Goal: Task Accomplishment & Management: Manage account settings

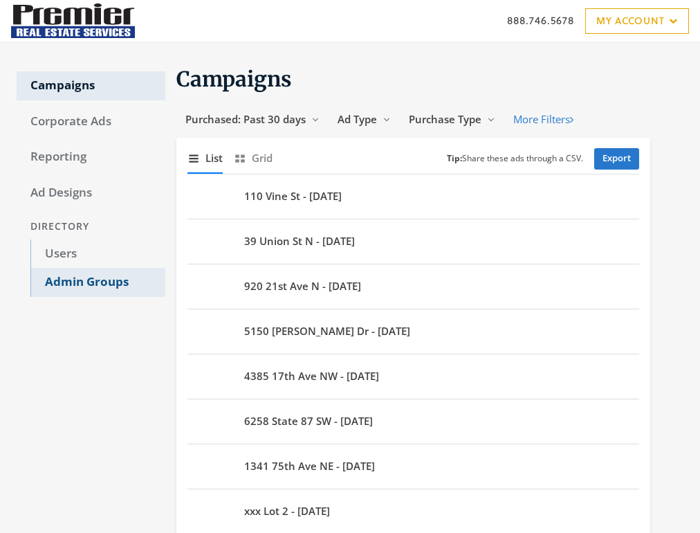
click at [95, 285] on link "Admin Groups" at bounding box center [97, 282] width 135 height 29
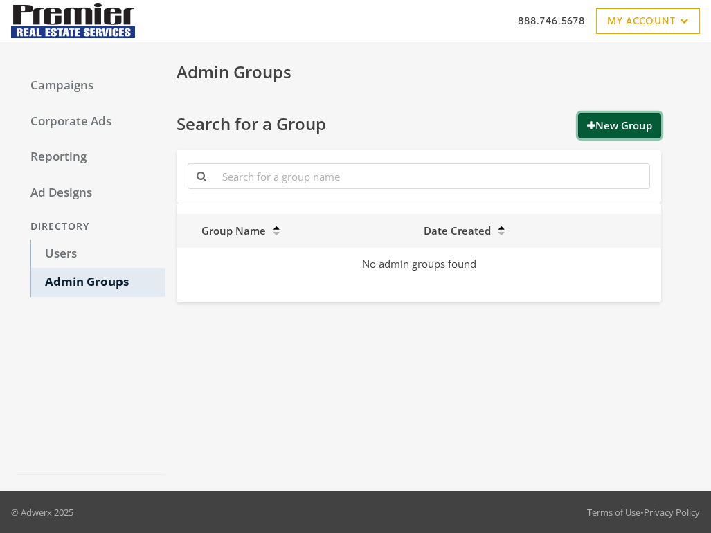
click at [632, 127] on button "New Group" at bounding box center [619, 126] width 83 height 26
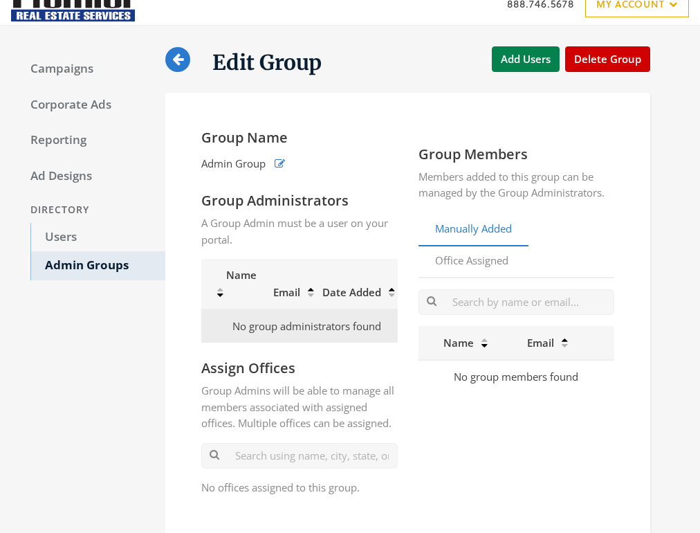
scroll to position [55, 0]
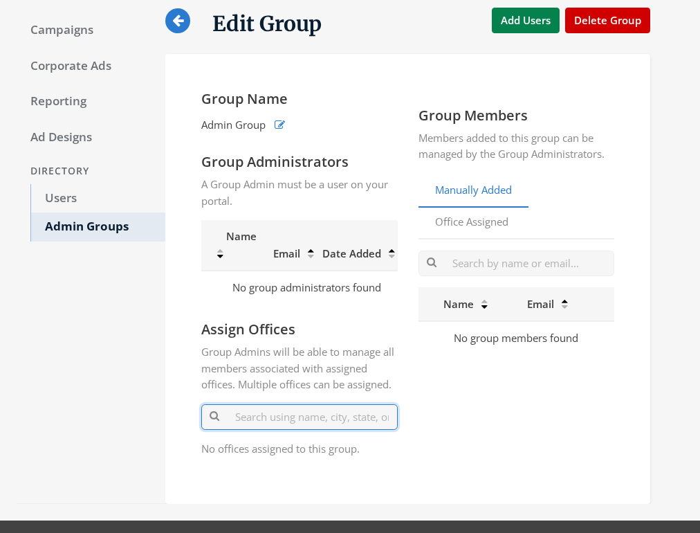
click at [280, 417] on input "text" at bounding box center [299, 417] width 197 height 26
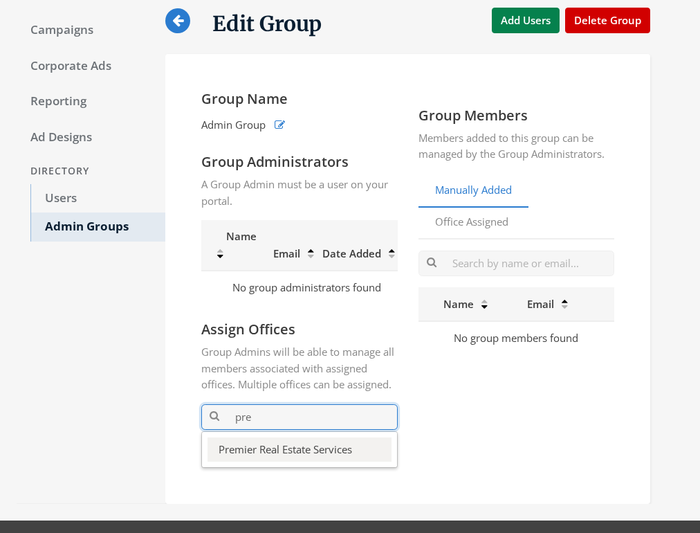
type input "pre"
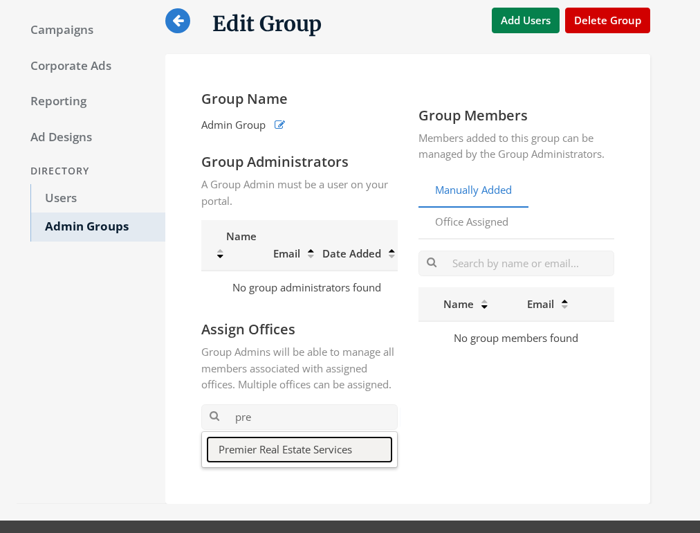
click at [266, 462] on button "Premier Real Estate Services" at bounding box center [300, 449] width 184 height 24
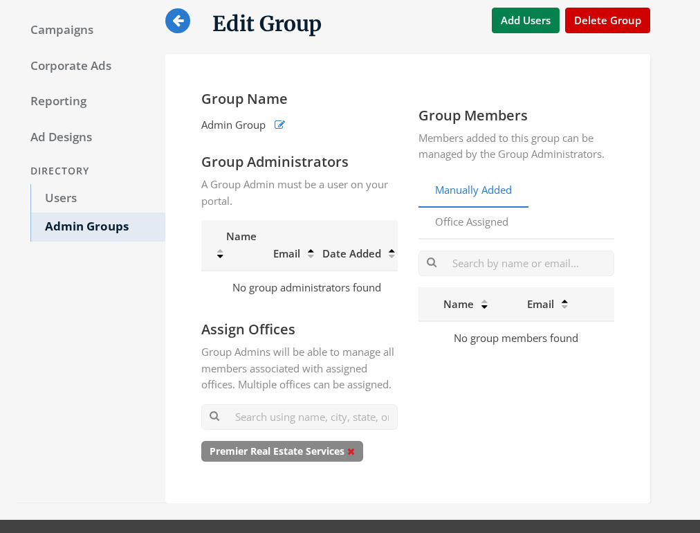
click at [355, 456] on icon at bounding box center [351, 451] width 8 height 10
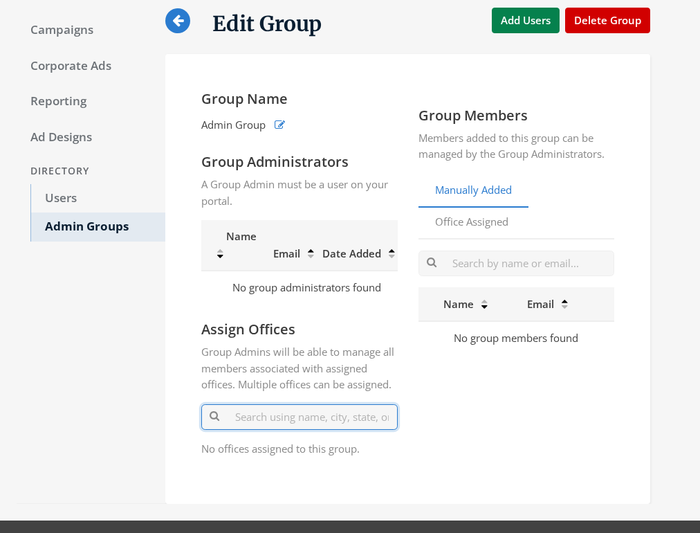
click at [303, 430] on input "text" at bounding box center [299, 417] width 197 height 26
type input "5"
type input "550"
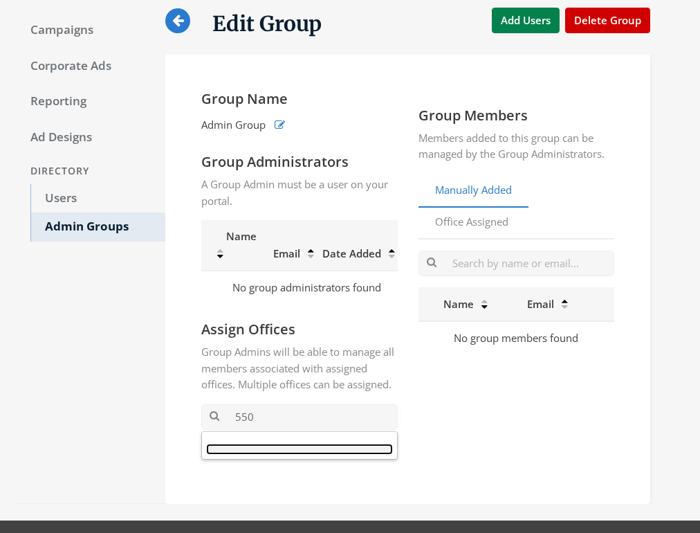
click at [274, 453] on button "button" at bounding box center [300, 449] width 184 height 8
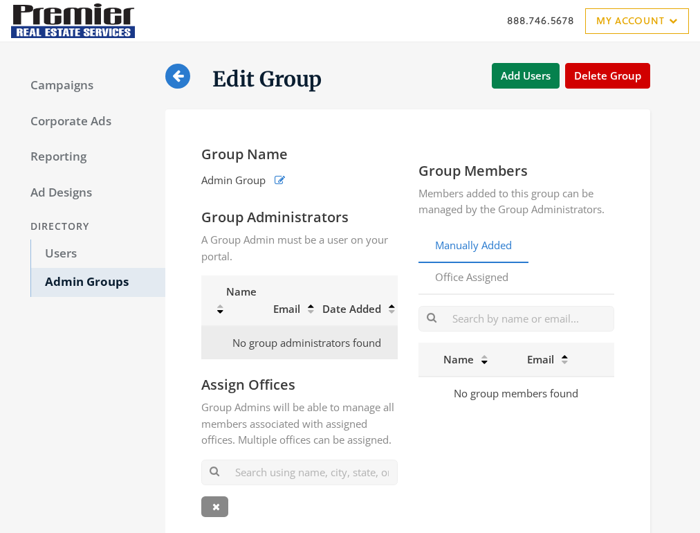
scroll to position [55, 0]
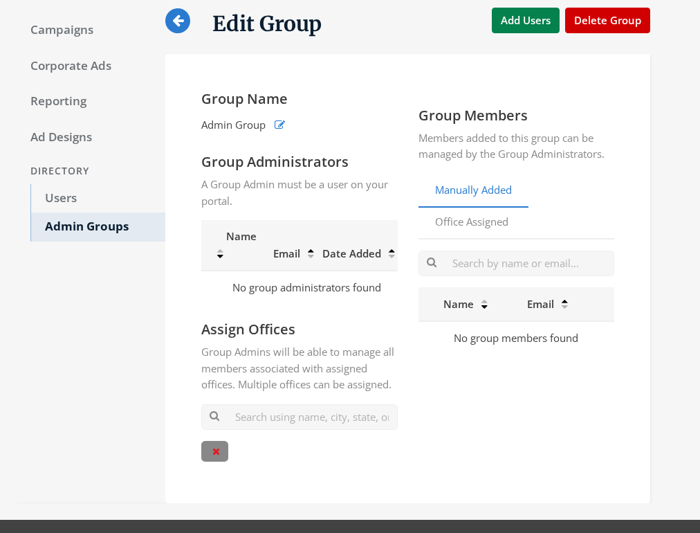
click at [217, 456] on icon at bounding box center [216, 451] width 8 height 10
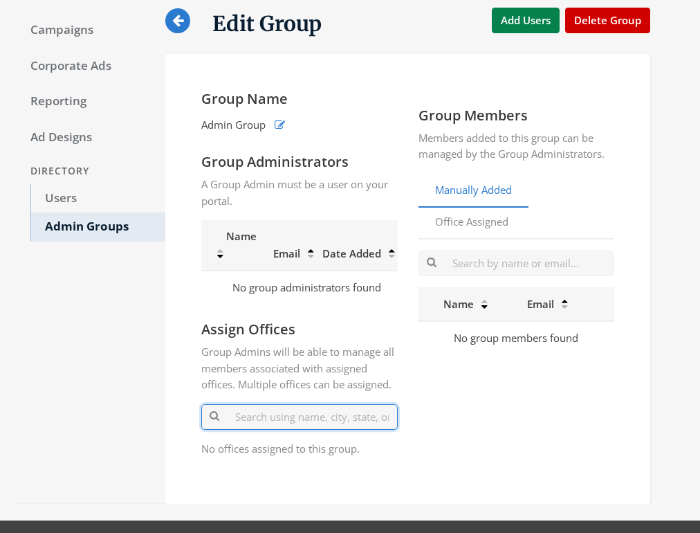
click at [263, 422] on input "text" at bounding box center [299, 417] width 197 height 26
type input "55"
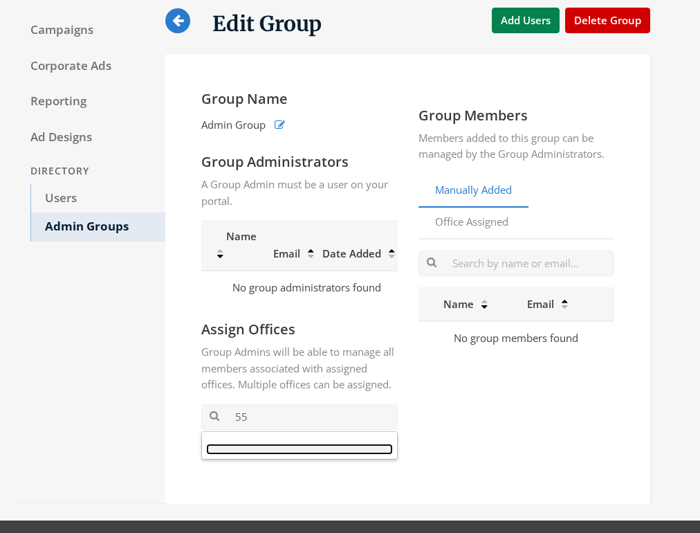
click at [253, 453] on button "button" at bounding box center [300, 449] width 184 height 8
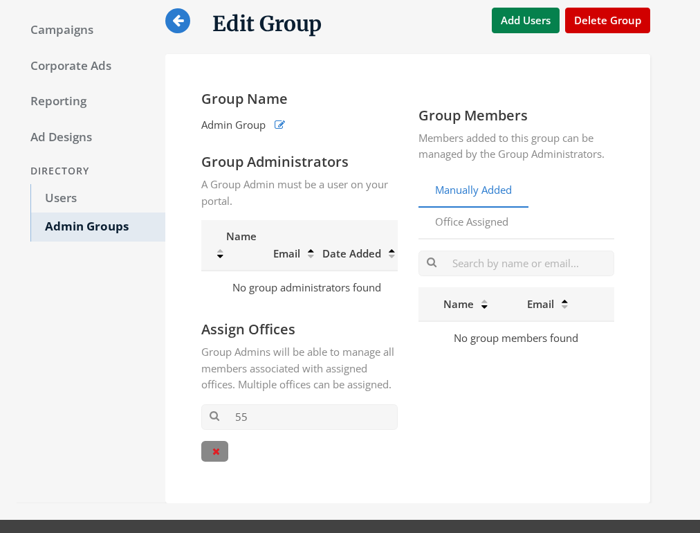
click at [217, 456] on icon at bounding box center [216, 451] width 8 height 10
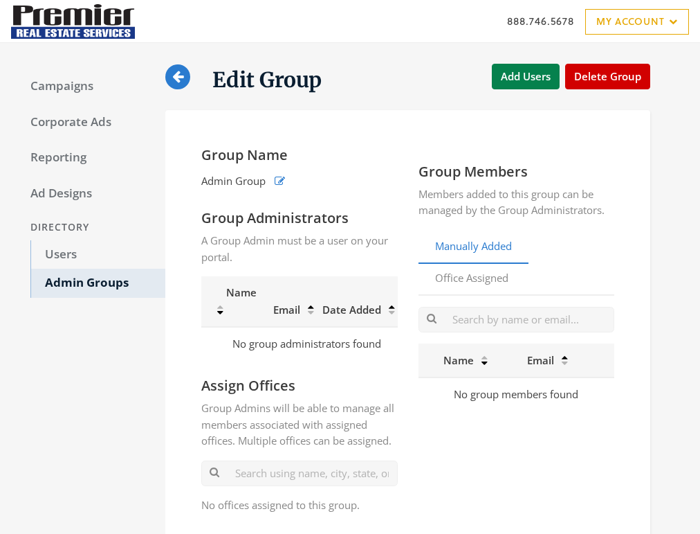
scroll to position [55, 0]
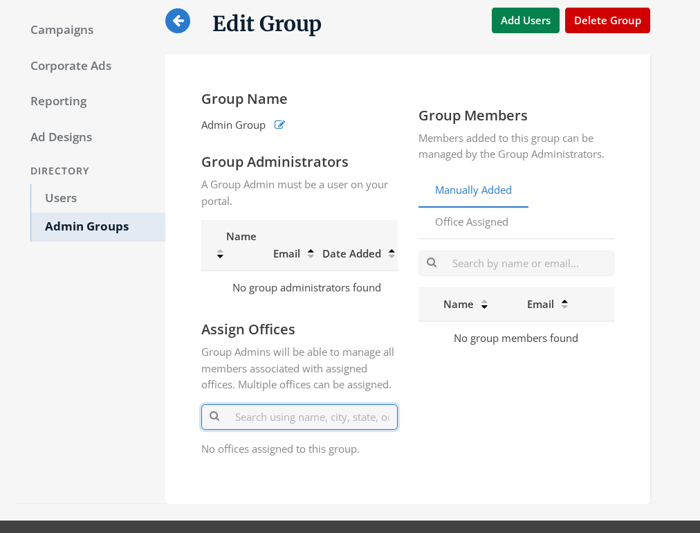
click at [289, 428] on input "text" at bounding box center [299, 417] width 197 height 26
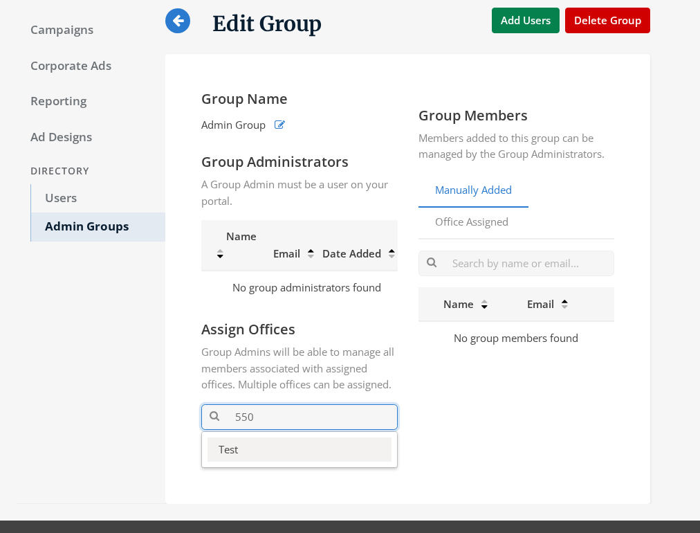
type input "550"
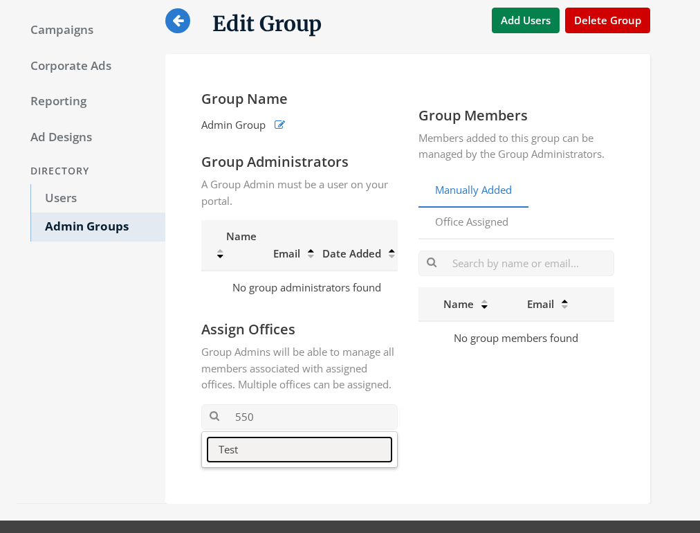
click at [228, 457] on button "Test" at bounding box center [300, 449] width 184 height 24
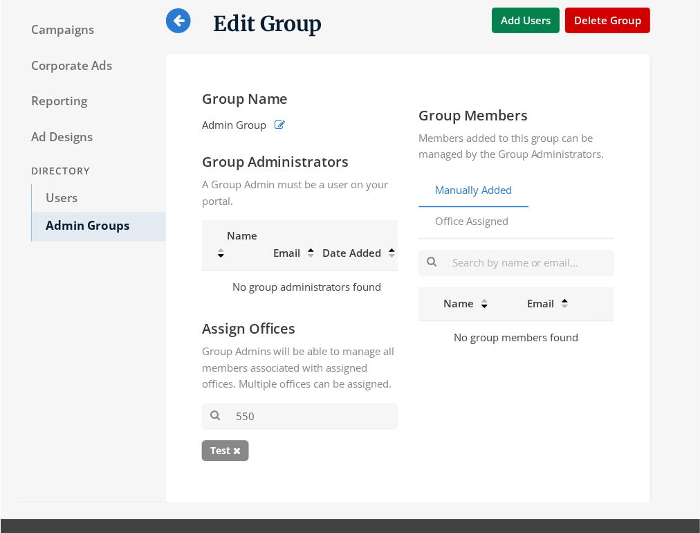
scroll to position [0, 0]
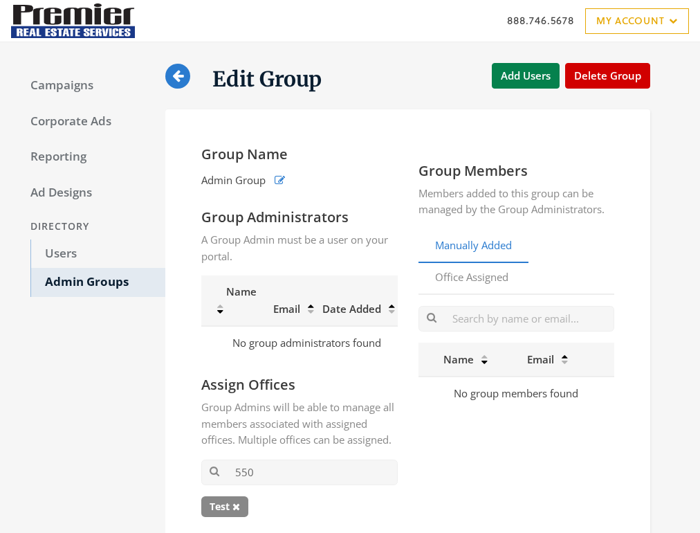
click at [177, 75] on icon at bounding box center [177, 75] width 11 height 13
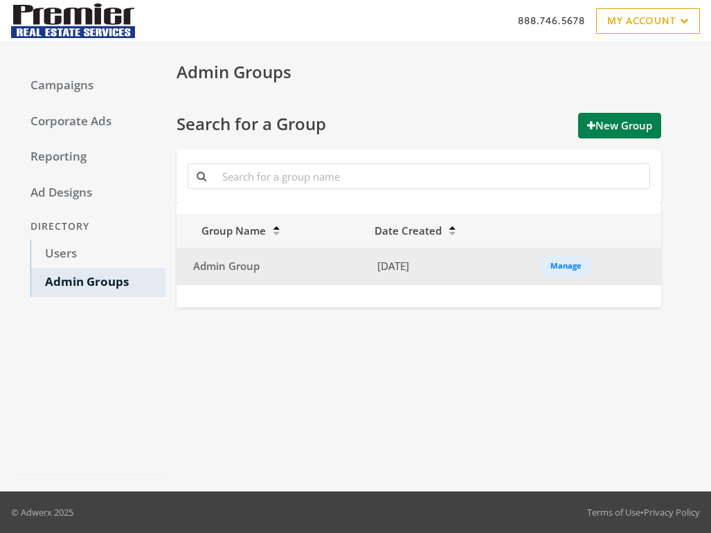
click at [231, 273] on span "Admin Group" at bounding box center [226, 266] width 66 height 14
click at [566, 267] on div "Manage" at bounding box center [565, 266] width 31 height 1
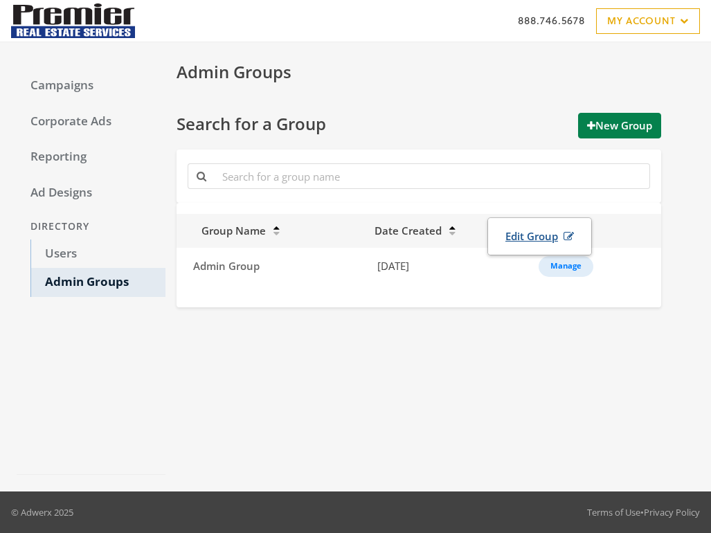
click at [539, 234] on link "Edit Group" at bounding box center [539, 237] width 86 height 26
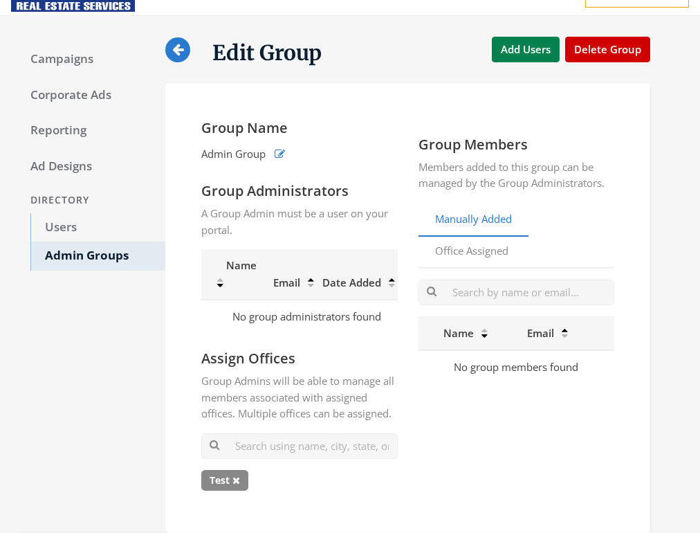
scroll to position [33, 0]
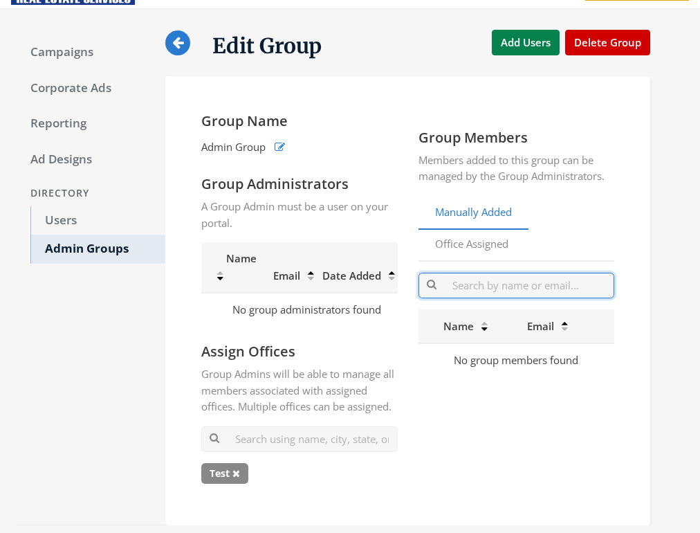
click at [484, 289] on input "text" at bounding box center [517, 286] width 197 height 26
type input "j"
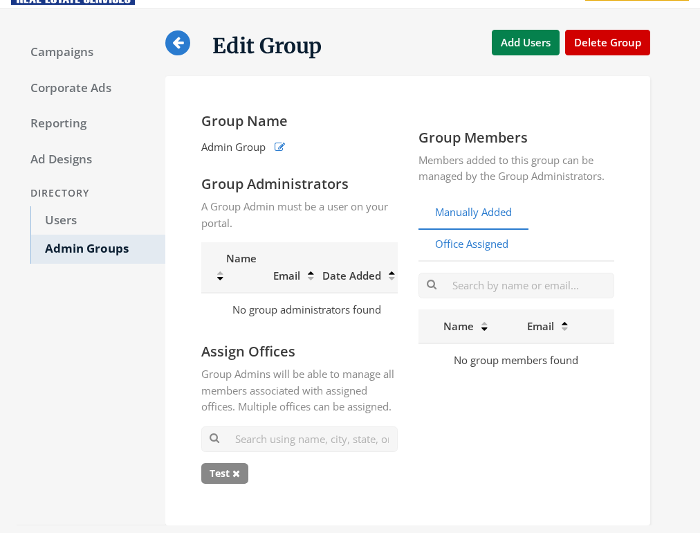
click at [460, 243] on link "Office Assigned" at bounding box center [472, 245] width 107 height 34
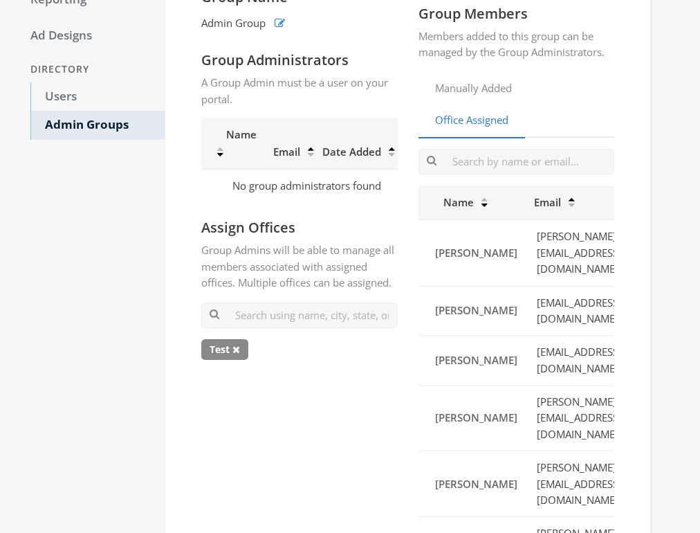
scroll to position [59, 0]
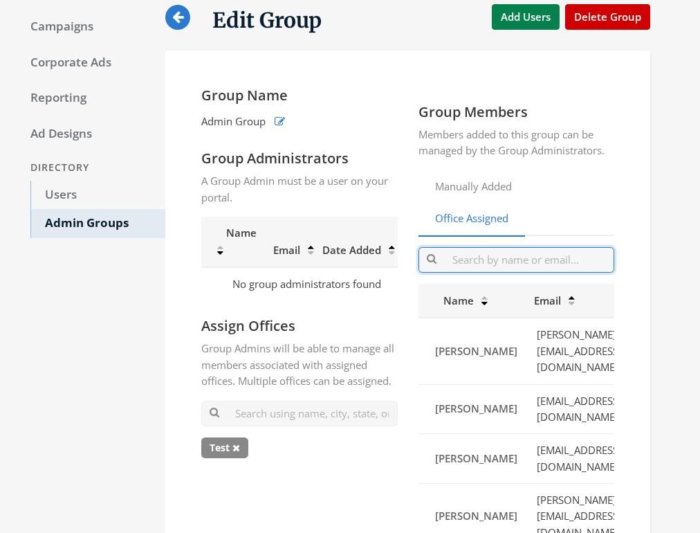
click at [483, 255] on input "text" at bounding box center [517, 260] width 197 height 26
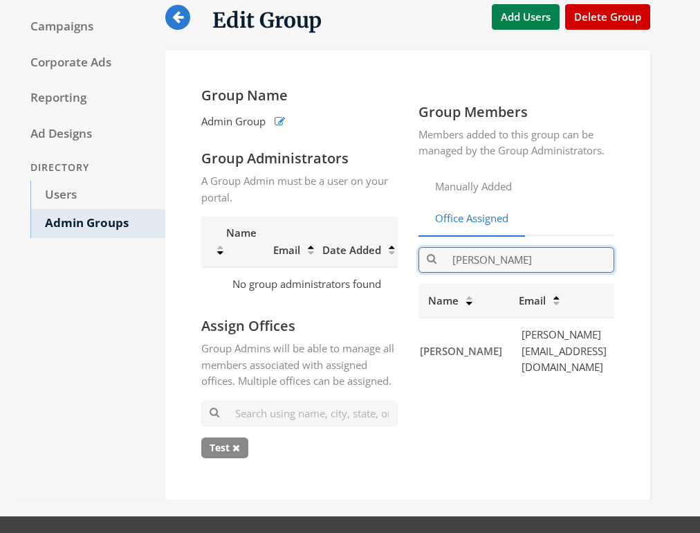
scroll to position [0, 45]
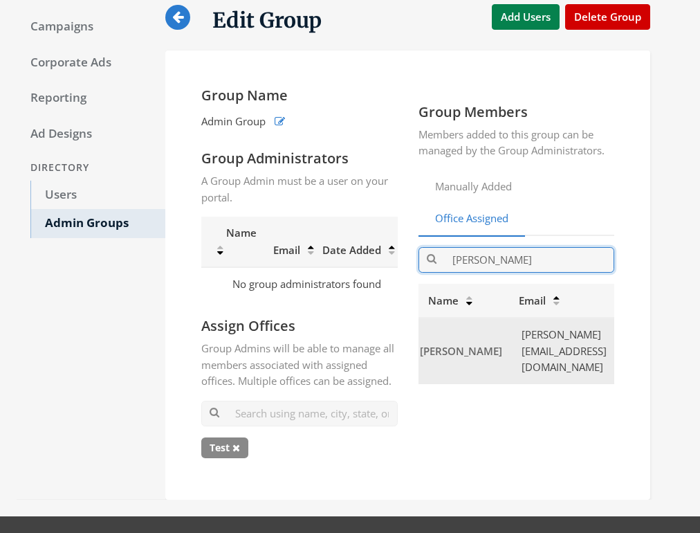
type input "doug"
click at [538, 356] on td "[PERSON_NAME][EMAIL_ADDRESS][DOMAIN_NAME]" at bounding box center [563, 351] width 104 height 66
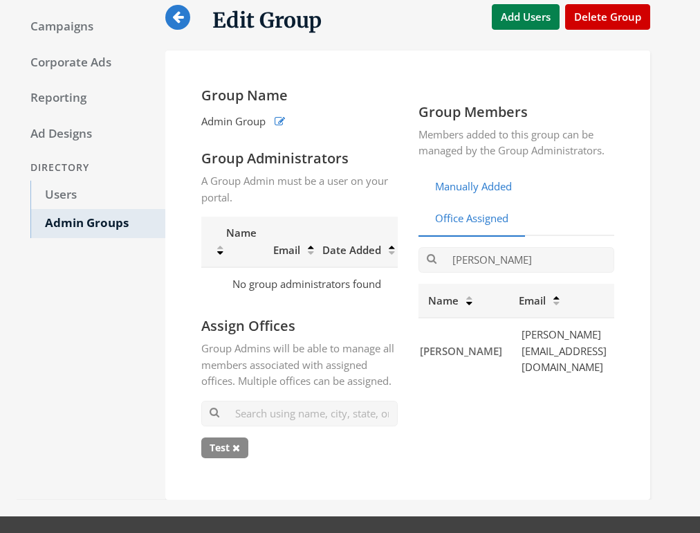
click at [485, 189] on link "Manually Added" at bounding box center [474, 187] width 110 height 34
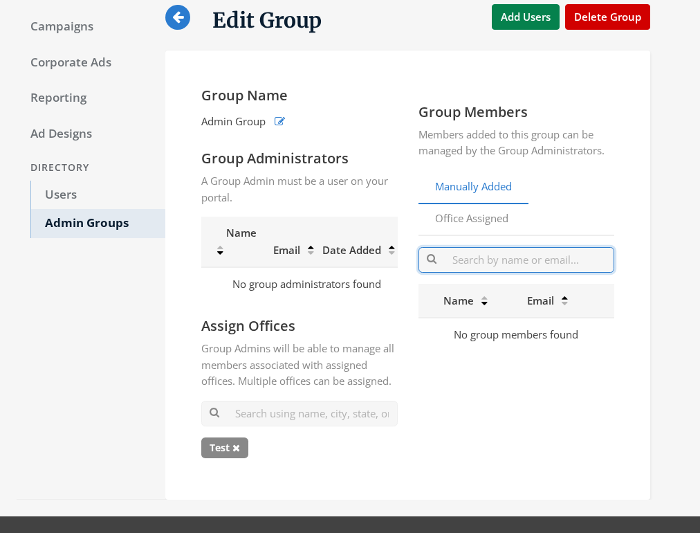
click at [500, 259] on input "text" at bounding box center [517, 260] width 197 height 26
type input "d"
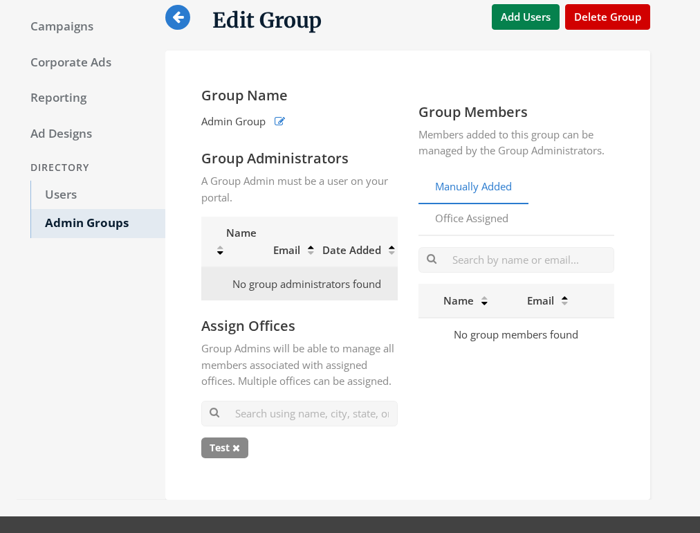
click at [323, 283] on td "No group administrators found" at bounding box center [306, 283] width 210 height 33
click at [326, 289] on td "No group administrators found" at bounding box center [306, 283] width 210 height 33
click at [323, 285] on td "No group administrators found" at bounding box center [306, 283] width 210 height 33
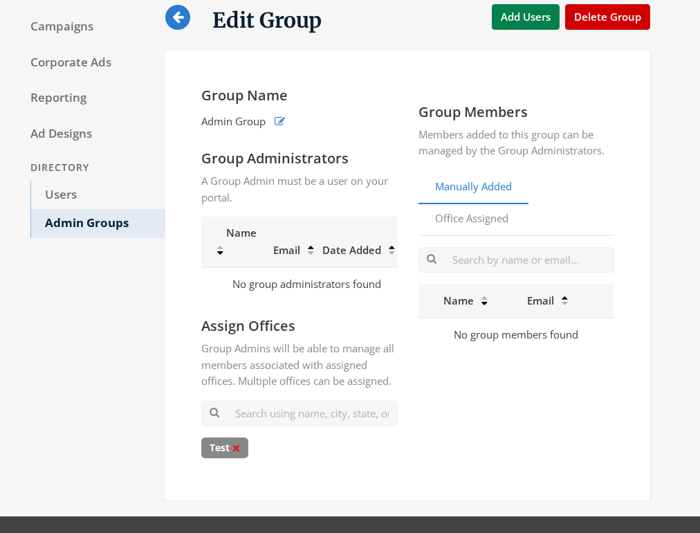
click at [238, 453] on icon at bounding box center [237, 448] width 8 height 10
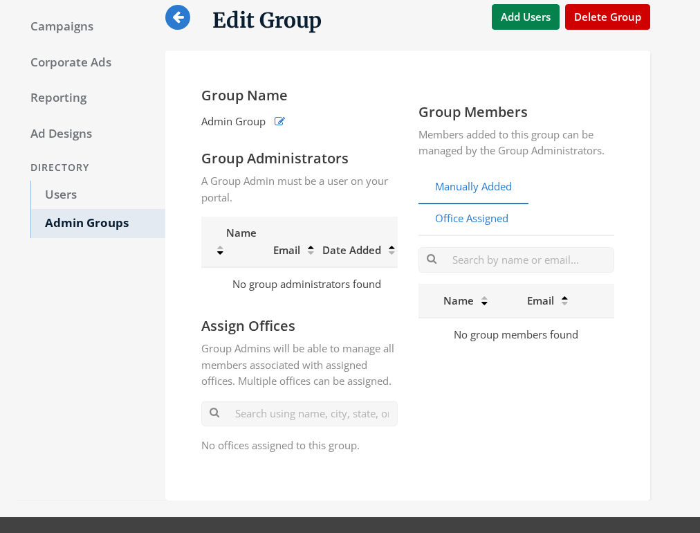
click at [462, 219] on link "Office Assigned" at bounding box center [472, 219] width 107 height 34
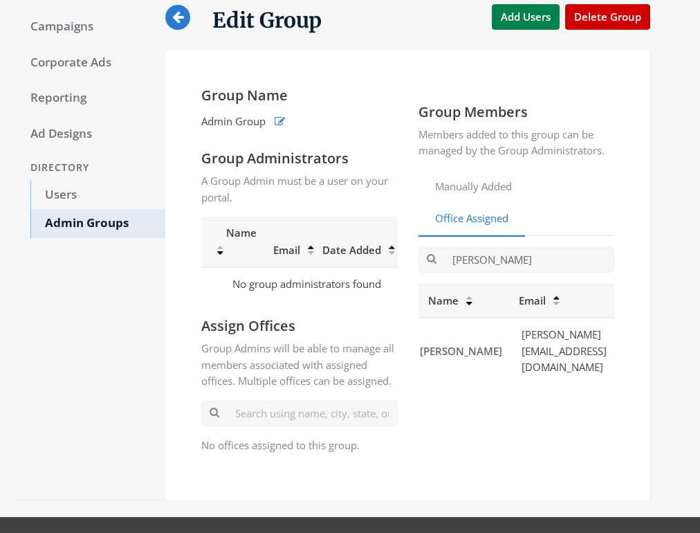
scroll to position [0, 0]
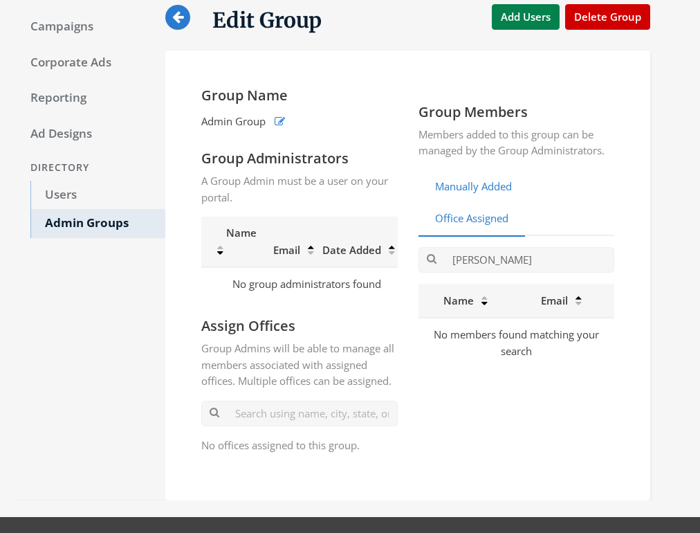
click at [469, 192] on link "Manually Added" at bounding box center [474, 187] width 110 height 34
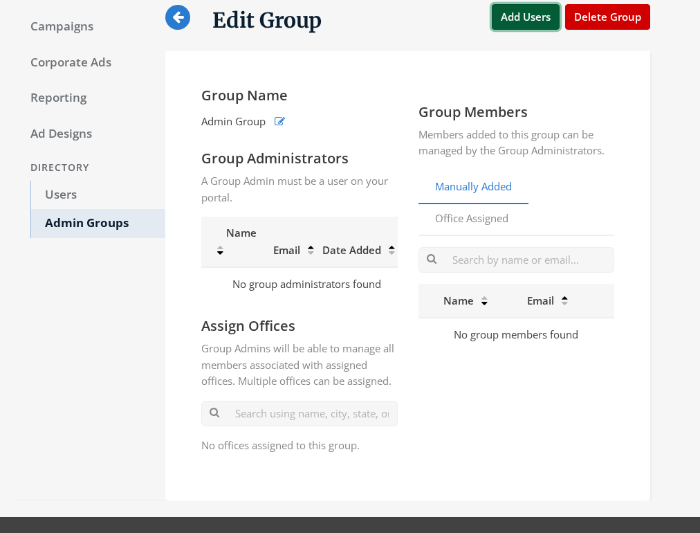
click at [531, 17] on button "Add Users" at bounding box center [526, 17] width 68 height 26
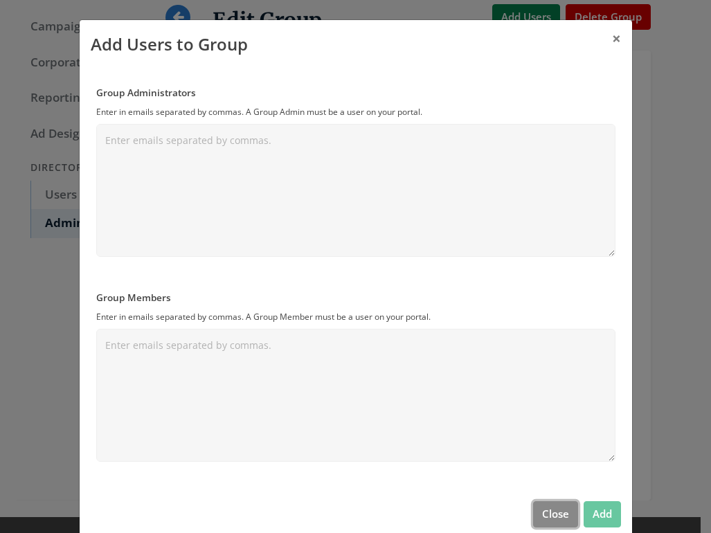
click at [549, 516] on button "Close" at bounding box center [555, 514] width 45 height 26
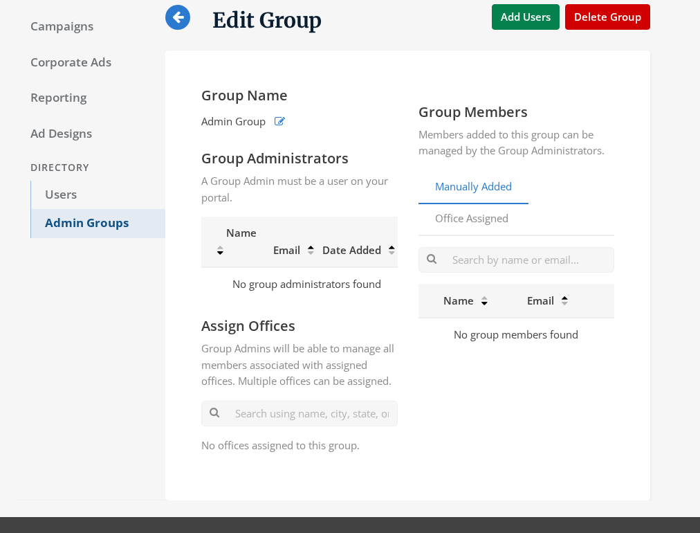
click at [65, 227] on link "Admin Groups" at bounding box center [97, 223] width 135 height 29
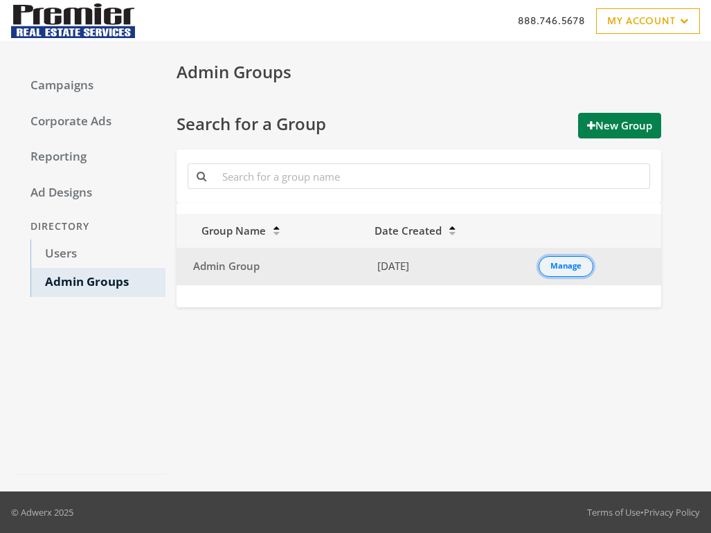
click at [559, 266] on div "Manage" at bounding box center [565, 266] width 31 height 1
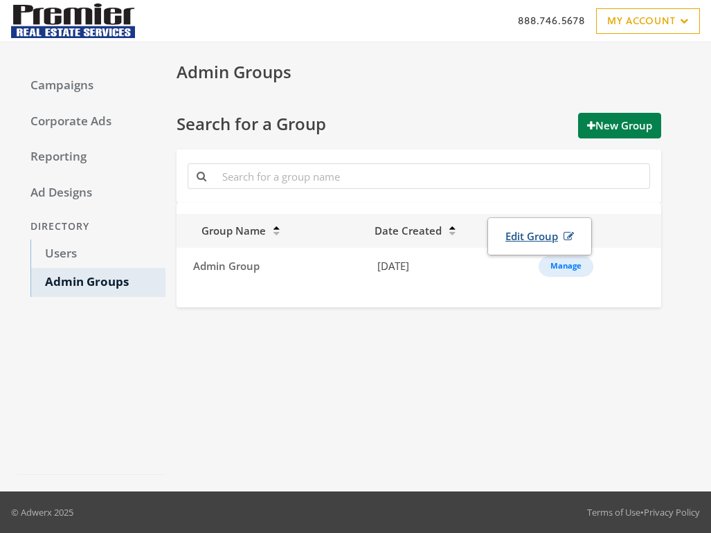
click at [540, 241] on link "Edit Group" at bounding box center [539, 237] width 86 height 26
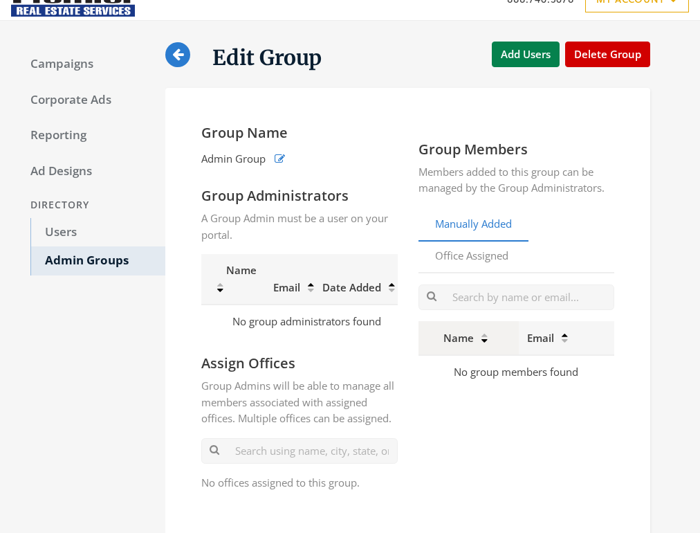
scroll to position [22, 0]
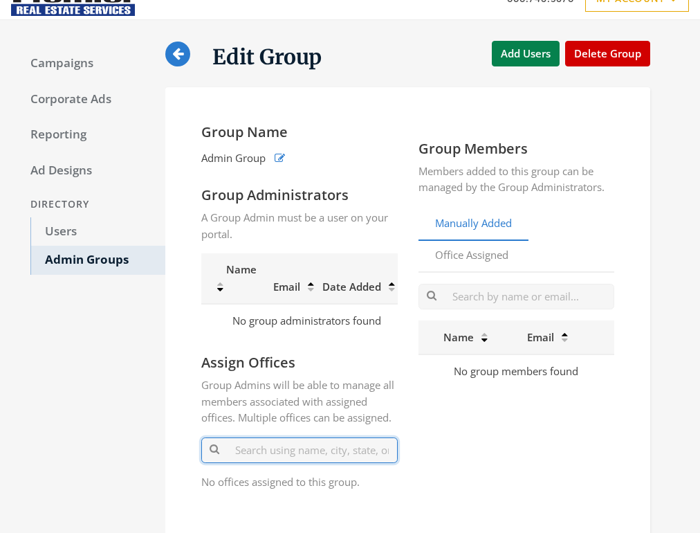
click at [305, 463] on input "text" at bounding box center [299, 450] width 197 height 26
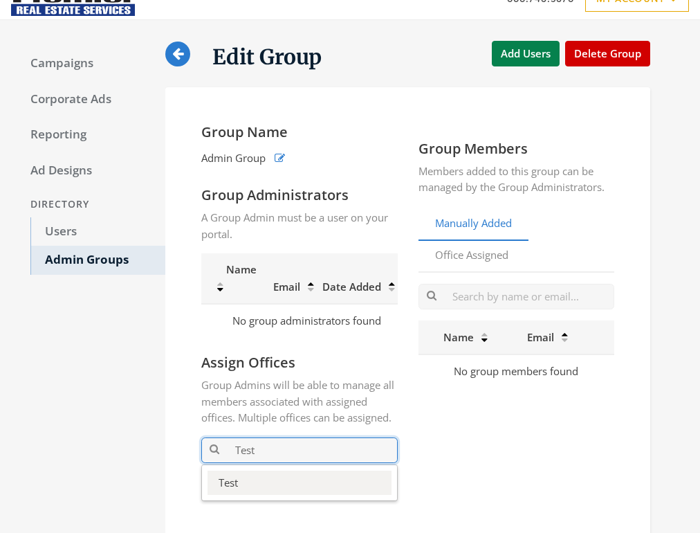
type input "Test"
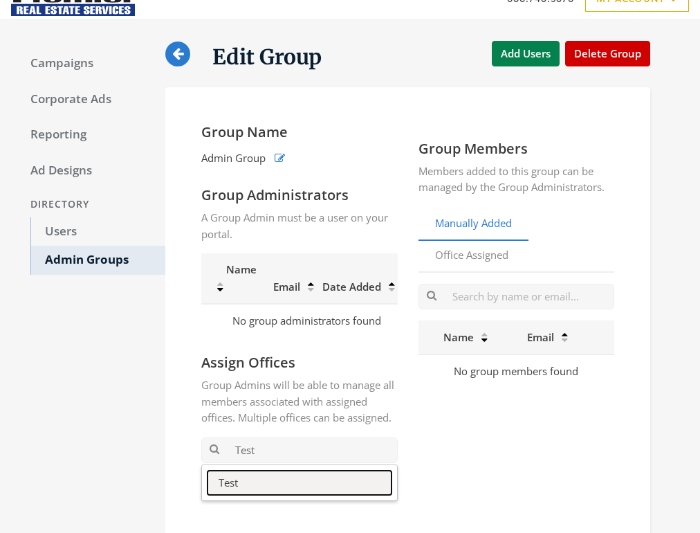
click at [235, 492] on button "Test" at bounding box center [300, 483] width 184 height 24
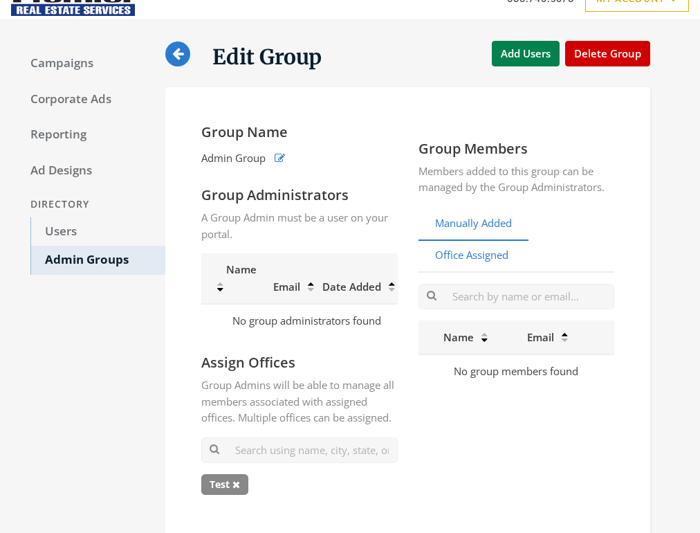
click at [495, 254] on link "Office Assigned" at bounding box center [472, 256] width 107 height 34
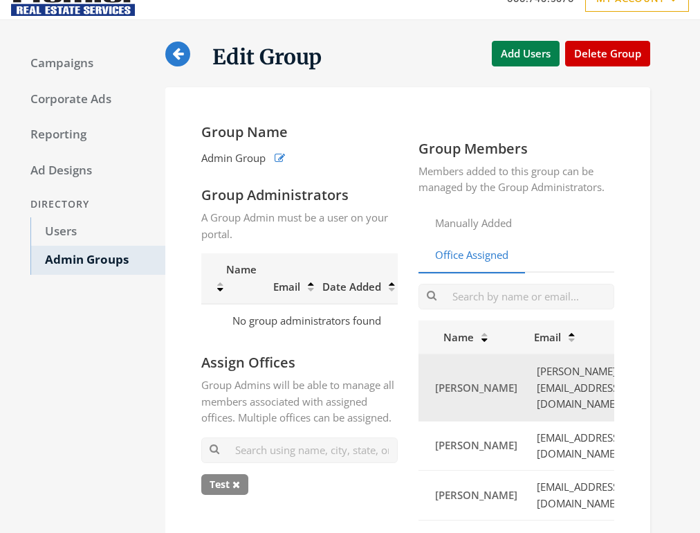
click at [492, 388] on td "[PERSON_NAME]" at bounding box center [472, 387] width 107 height 66
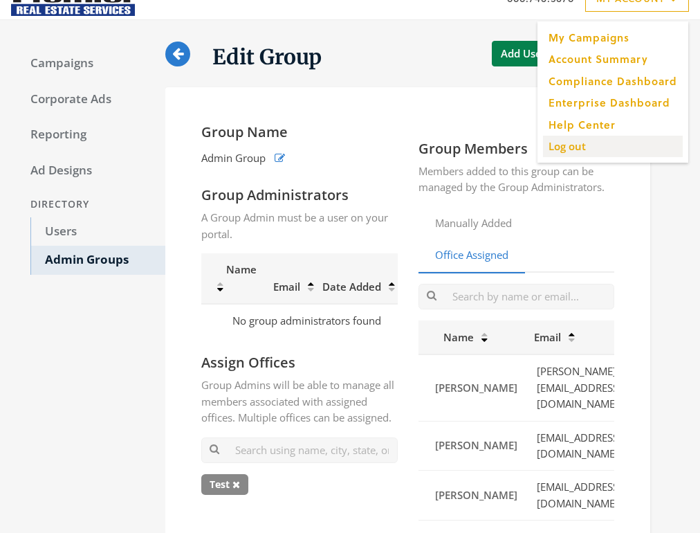
click at [595, 149] on input "Log out" at bounding box center [613, 145] width 140 height 21
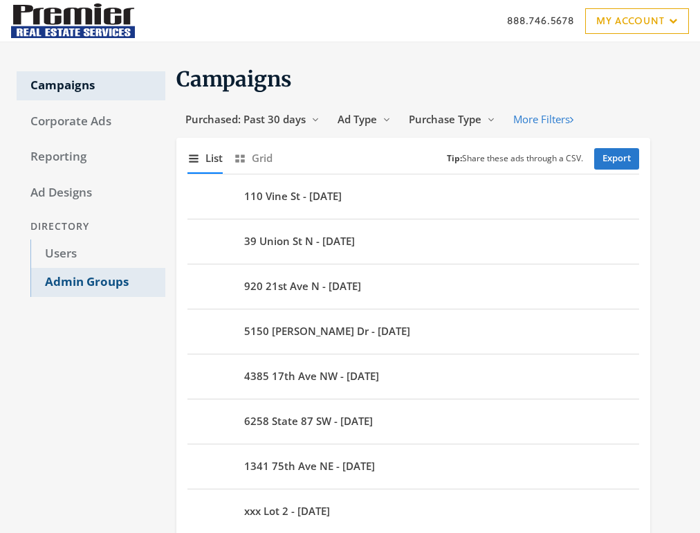
click at [110, 282] on link "Admin Groups" at bounding box center [97, 282] width 135 height 29
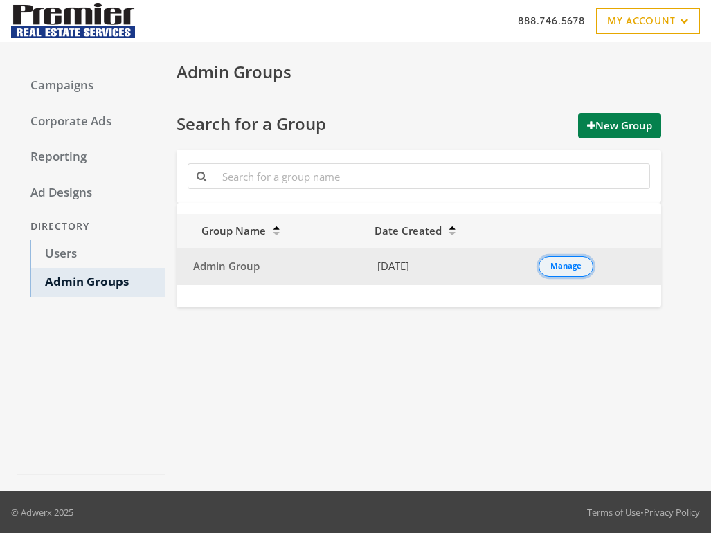
click at [567, 266] on div "Manage" at bounding box center [565, 266] width 31 height 1
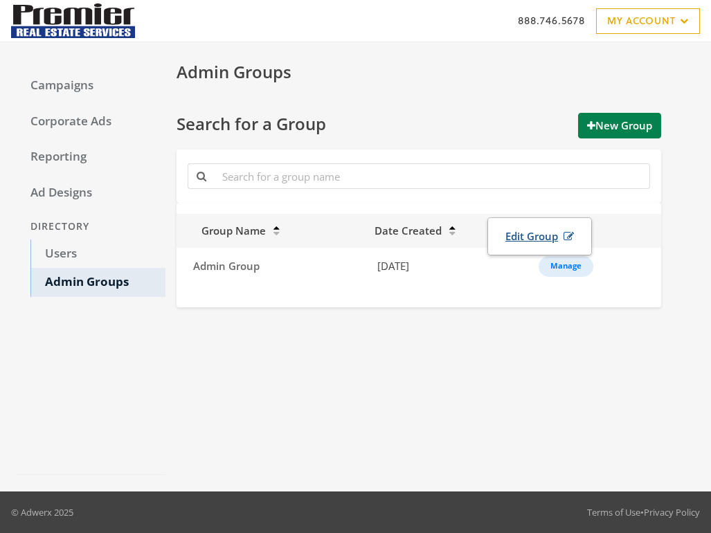
click at [531, 237] on link "Edit Group" at bounding box center [539, 237] width 86 height 26
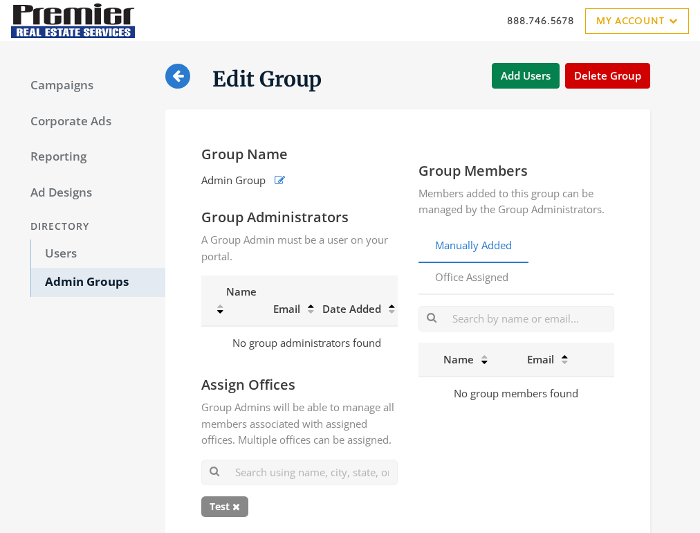
scroll to position [11, 0]
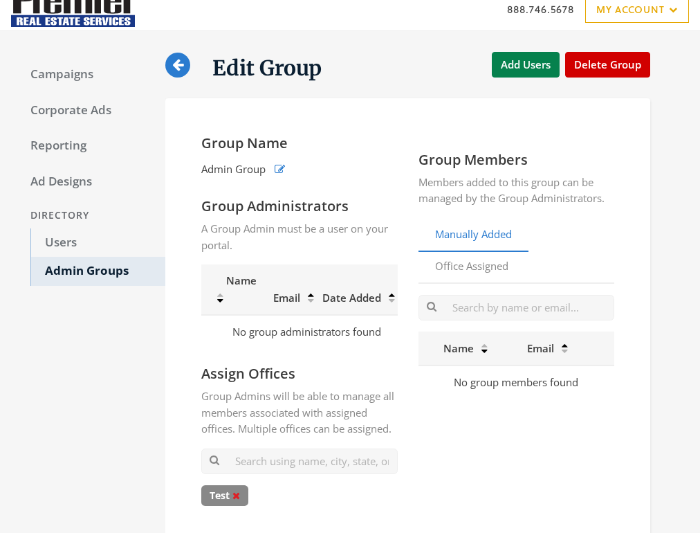
click at [239, 500] on icon at bounding box center [237, 496] width 8 height 10
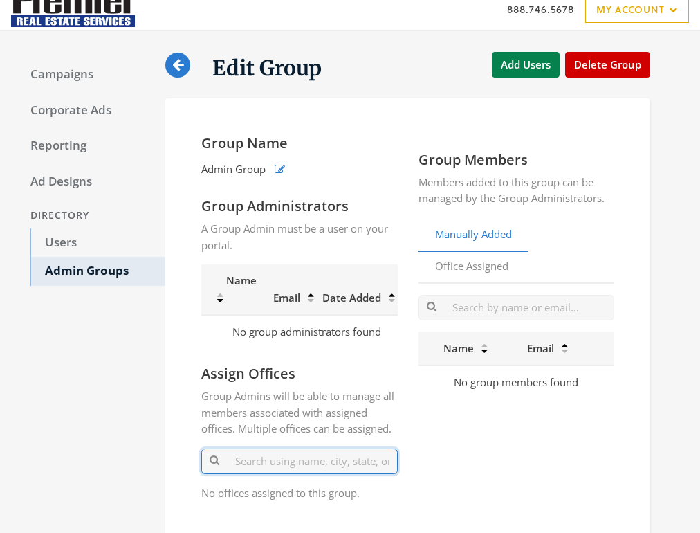
click at [258, 474] on input "text" at bounding box center [299, 461] width 197 height 26
click at [475, 259] on link "Office Assigned" at bounding box center [472, 267] width 107 height 34
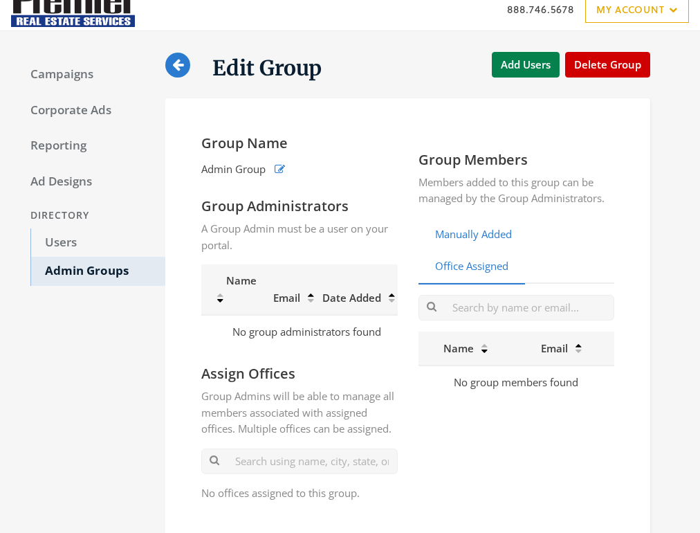
click at [486, 232] on link "Manually Added" at bounding box center [474, 235] width 110 height 34
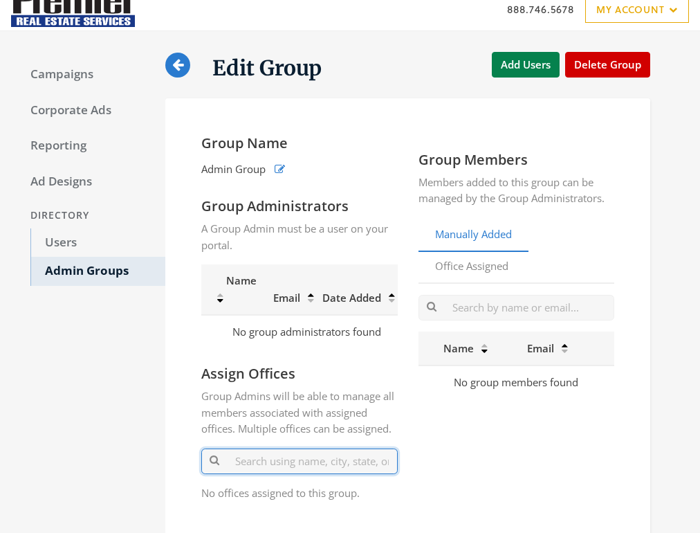
click at [275, 464] on input "text" at bounding box center [299, 461] width 197 height 26
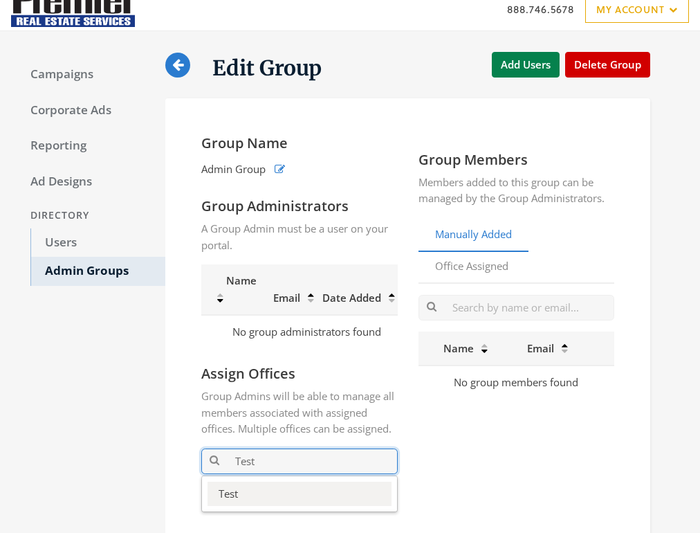
type input "Test"
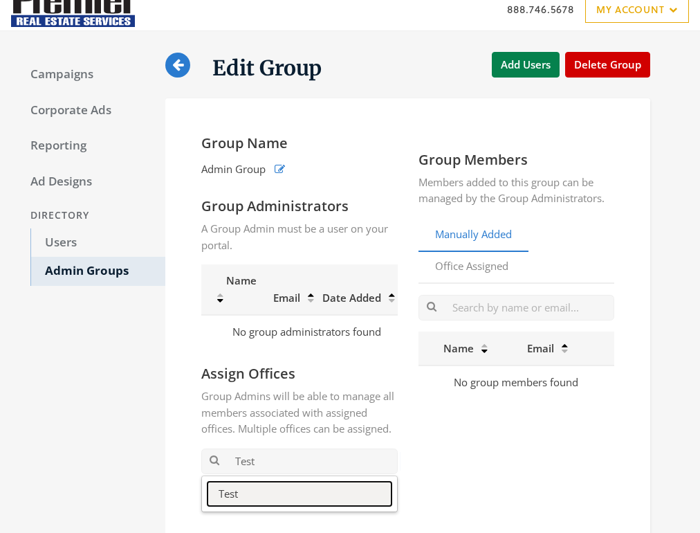
click at [225, 502] on button "Test" at bounding box center [300, 494] width 184 height 24
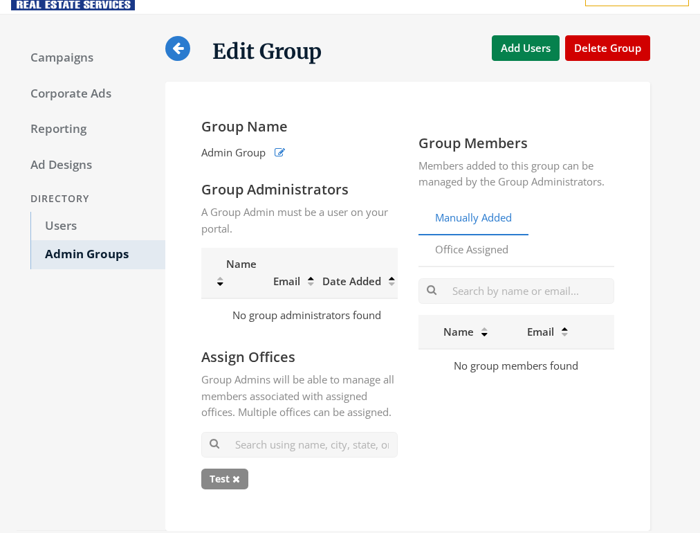
scroll to position [33, 0]
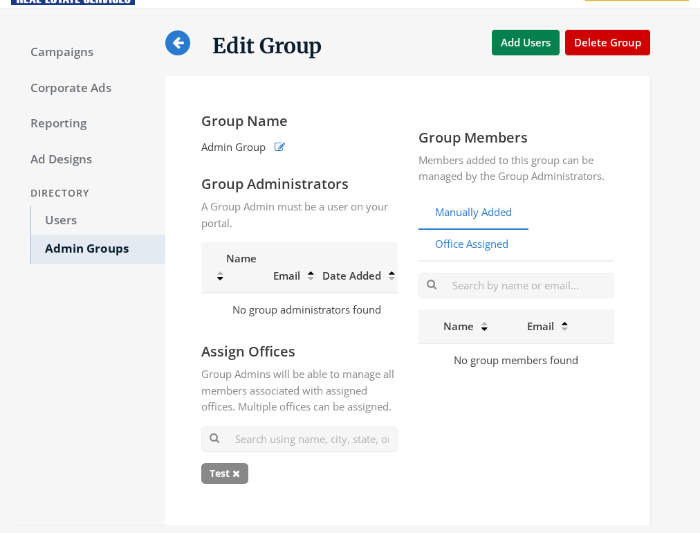
click at [478, 248] on link "Office Assigned" at bounding box center [472, 245] width 107 height 34
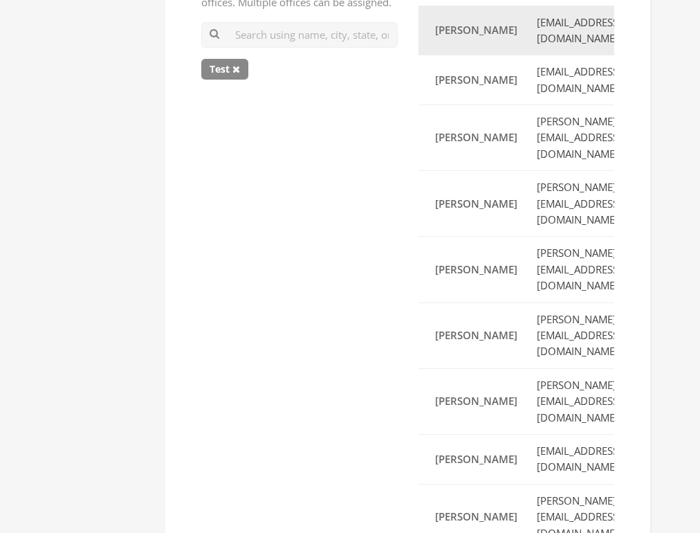
scroll to position [480, 0]
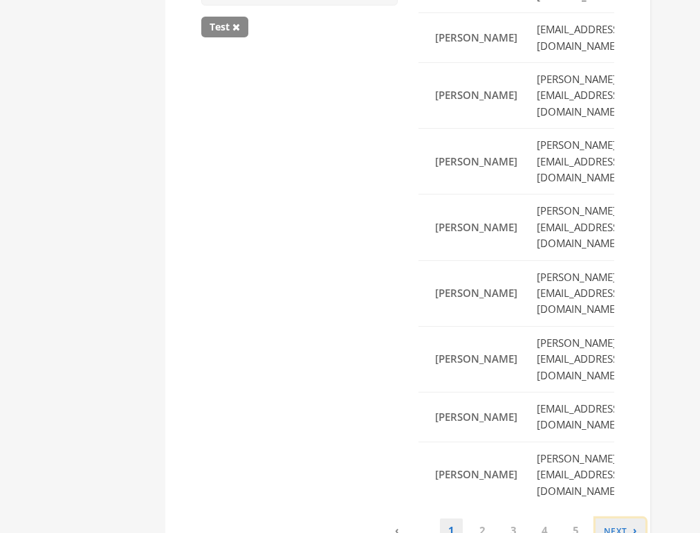
click at [623, 518] on link "› Next" at bounding box center [621, 530] width 50 height 24
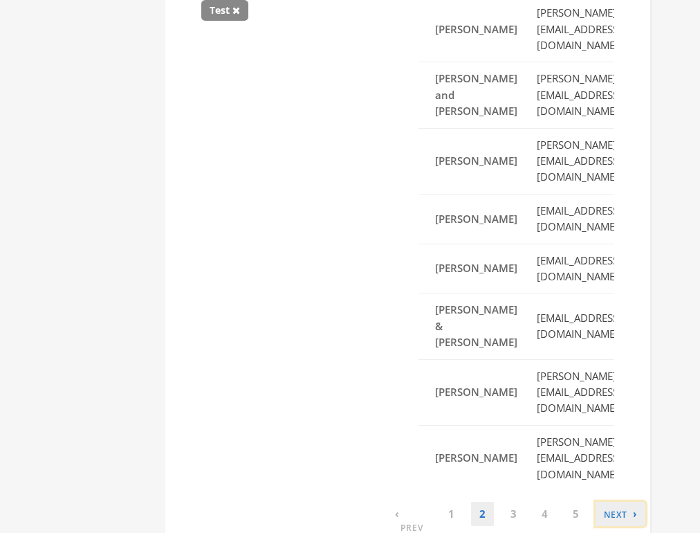
scroll to position [512, 0]
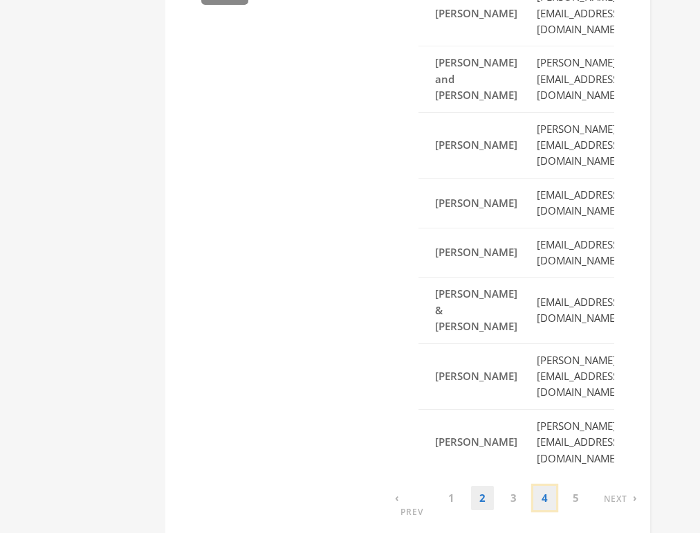
click at [545, 486] on link "4" at bounding box center [545, 498] width 23 height 24
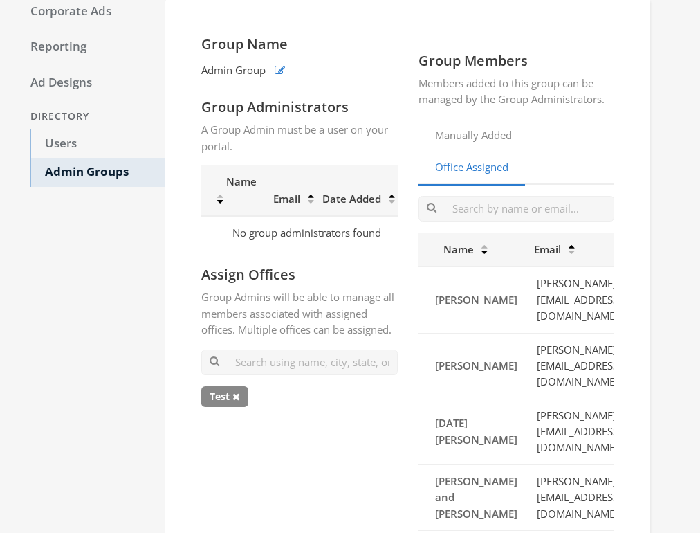
scroll to position [111, 0]
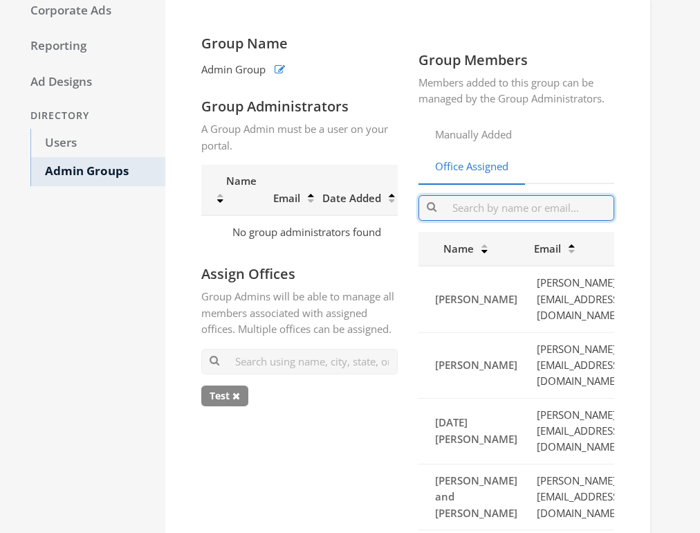
click at [502, 211] on input "text" at bounding box center [517, 208] width 197 height 26
type input "d"
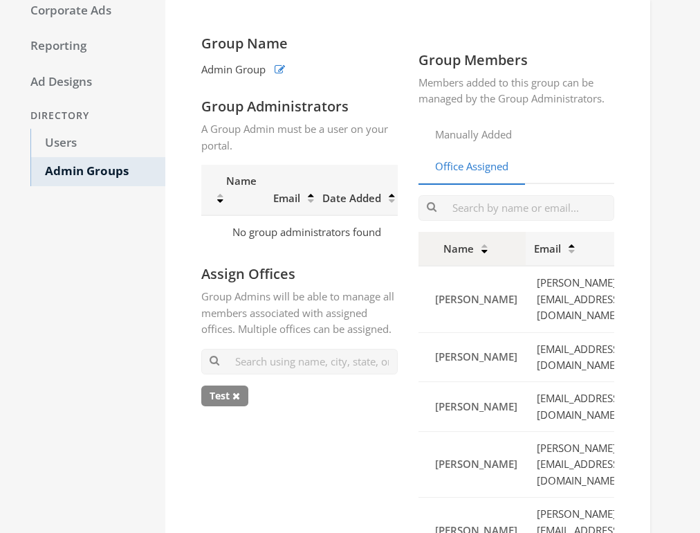
click at [486, 248] on icon at bounding box center [485, 246] width 6 height 5
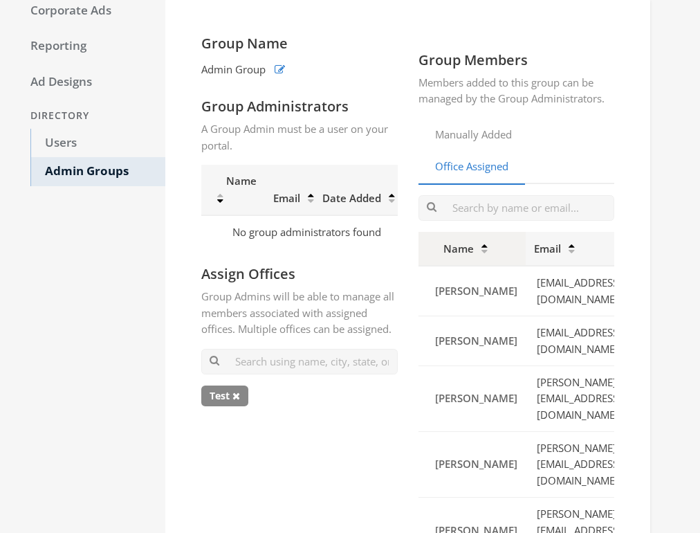
click at [486, 248] on icon at bounding box center [485, 246] width 6 height 5
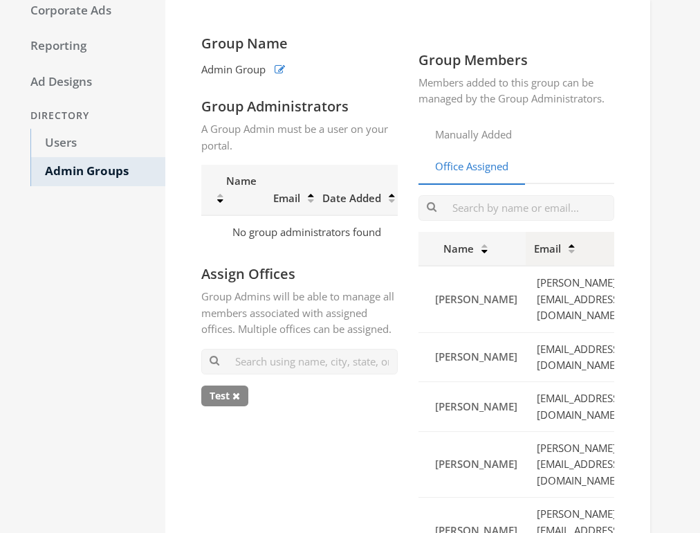
click at [548, 246] on th "Email" at bounding box center [578, 249] width 104 height 34
click at [569, 248] on icon at bounding box center [572, 246] width 6 height 5
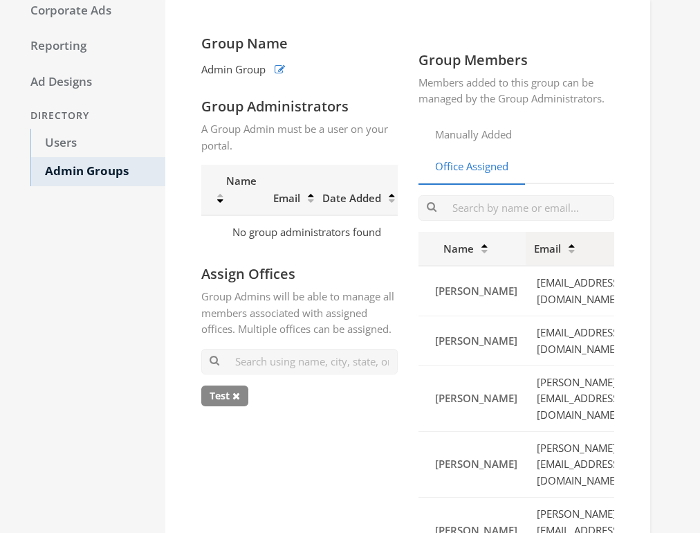
click at [569, 244] on icon at bounding box center [572, 246] width 6 height 5
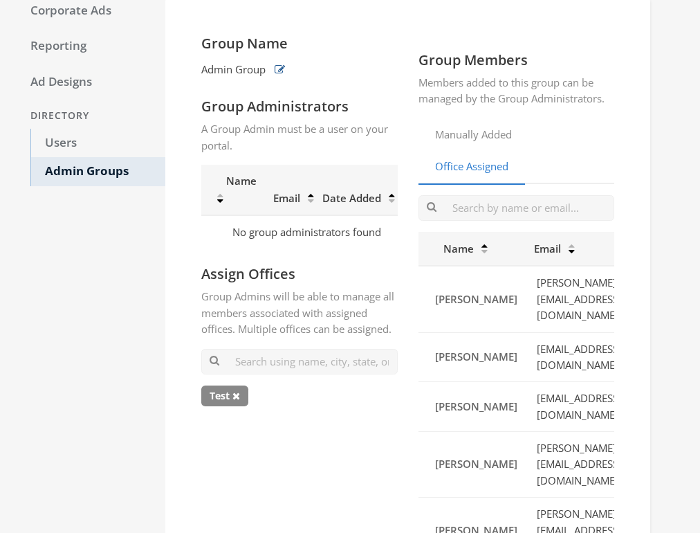
click at [282, 71] on icon "button" at bounding box center [280, 69] width 10 height 10
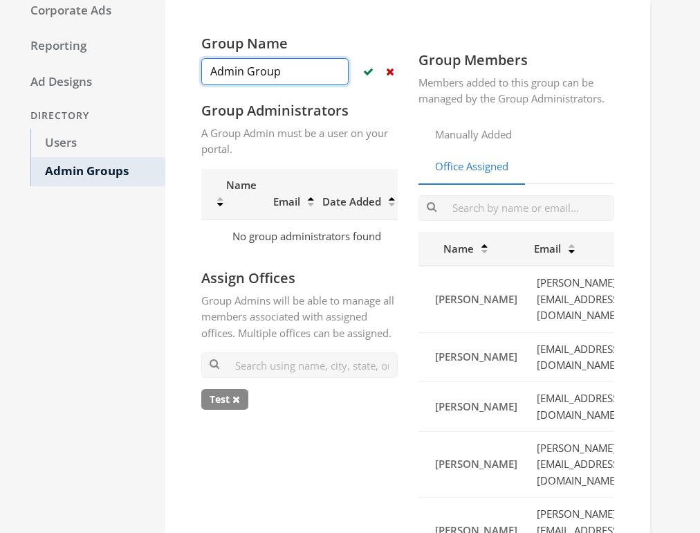
drag, startPoint x: 295, startPoint y: 73, endPoint x: 181, endPoint y: 71, distance: 114.2
click at [201, 71] on input "Admin Group" at bounding box center [274, 71] width 147 height 27
type input "Premier Group"
click at [366, 68] on icon "button" at bounding box center [368, 71] width 10 height 10
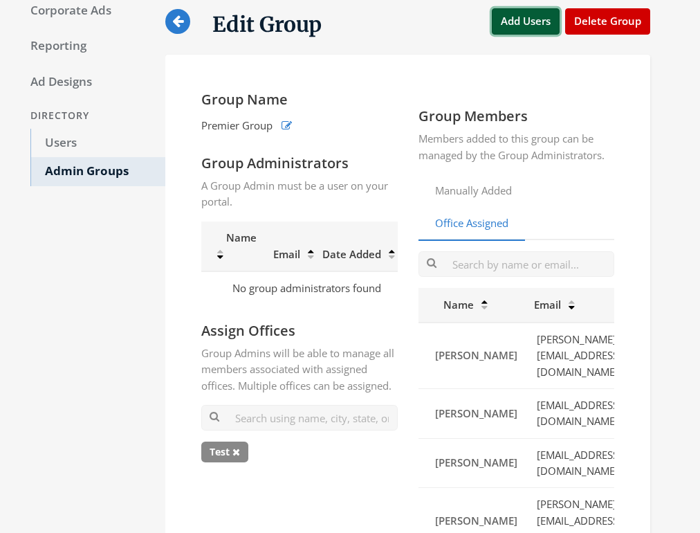
click at [522, 21] on button "Add Users" at bounding box center [526, 21] width 68 height 26
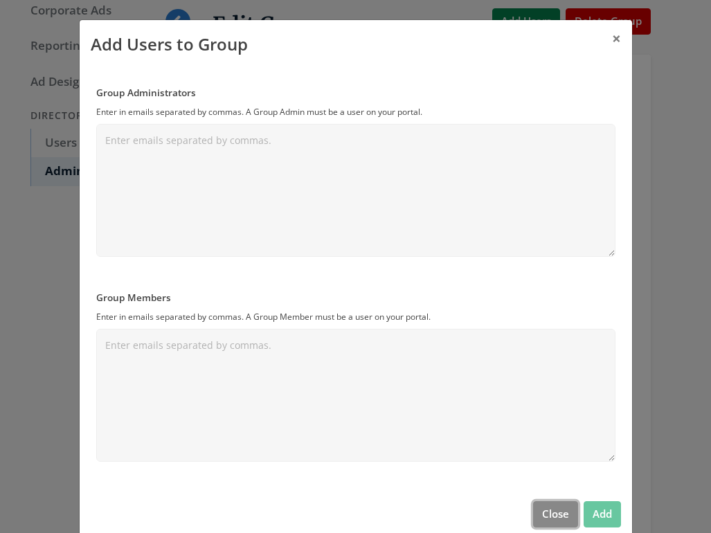
click at [556, 521] on button "Close" at bounding box center [555, 514] width 45 height 26
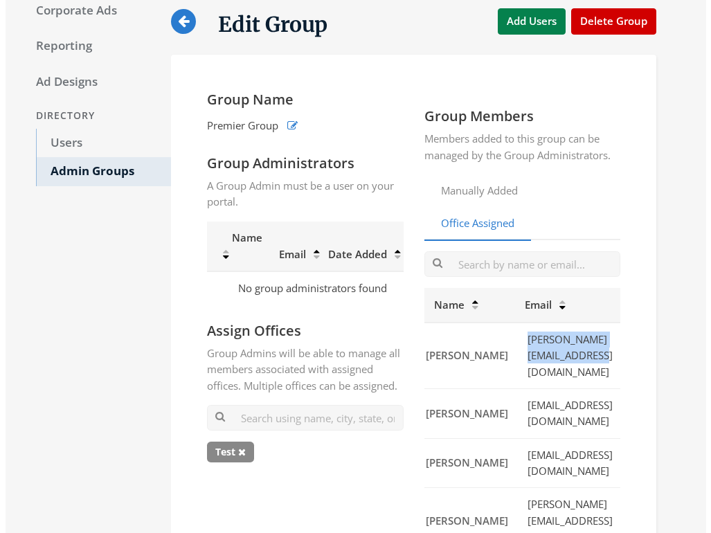
scroll to position [0, 75]
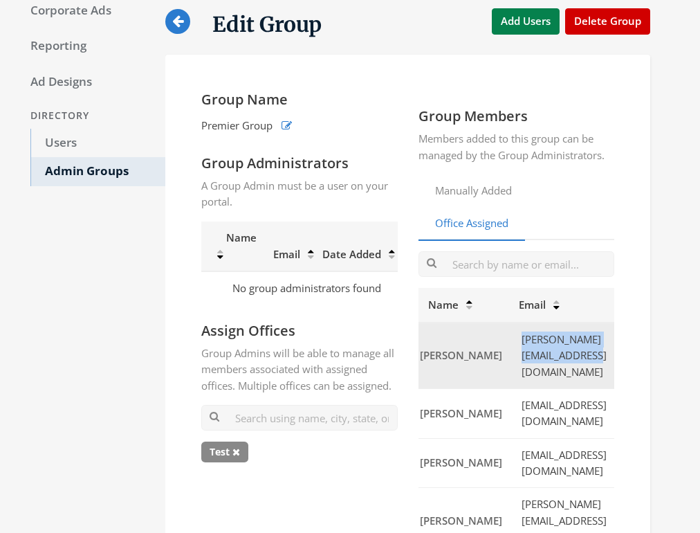
drag, startPoint x: 511, startPoint y: 348, endPoint x: 602, endPoint y: 347, distance: 90.7
click at [602, 347] on td "[PERSON_NAME][EMAIL_ADDRESS][DOMAIN_NAME]" at bounding box center [563, 355] width 104 height 66
copy td "[PERSON_NAME][EMAIL_ADDRESS][DOMAIN_NAME]"
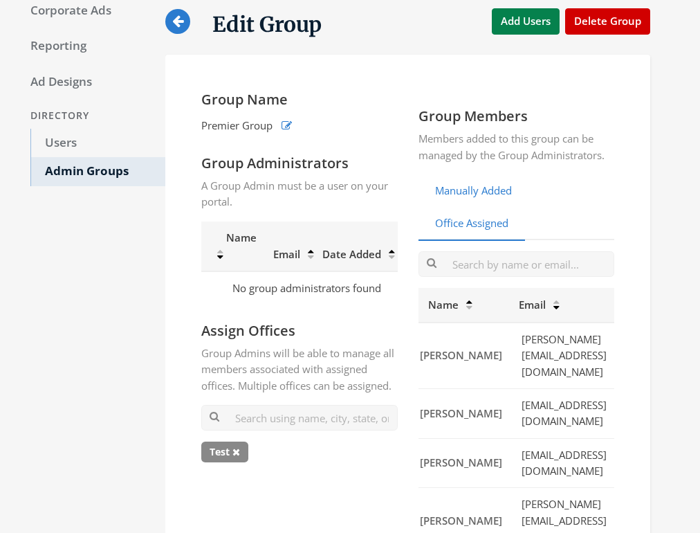
click at [511, 189] on link "Manually Added" at bounding box center [474, 191] width 110 height 34
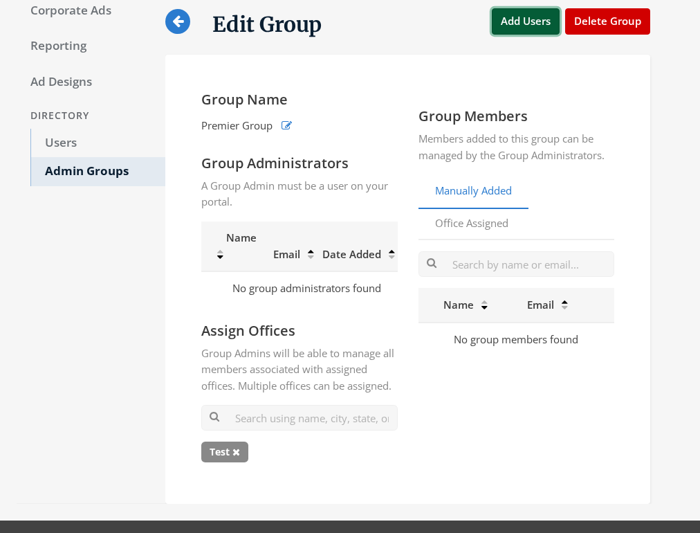
click at [527, 19] on button "Add Users" at bounding box center [526, 21] width 68 height 26
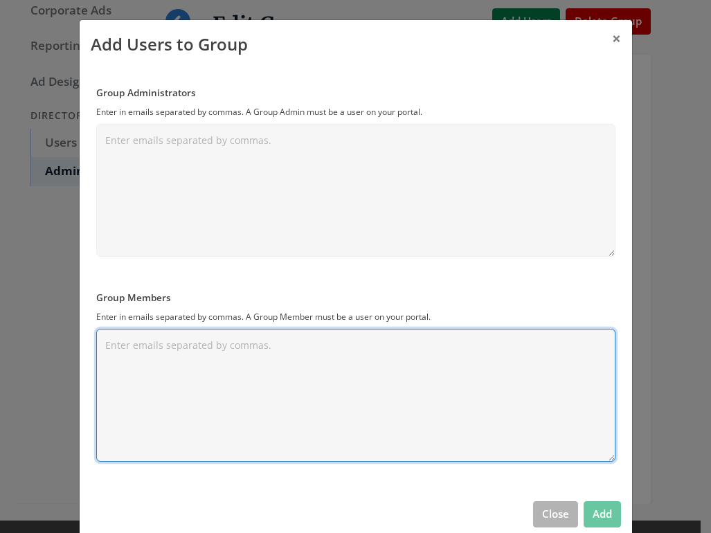
click at [238, 352] on textarea "Group Members" at bounding box center [355, 395] width 519 height 133
paste textarea "[PERSON_NAME][EMAIL_ADDRESS][DOMAIN_NAME]"
type textarea "[PERSON_NAME][EMAIL_ADDRESS][DOMAIN_NAME]"
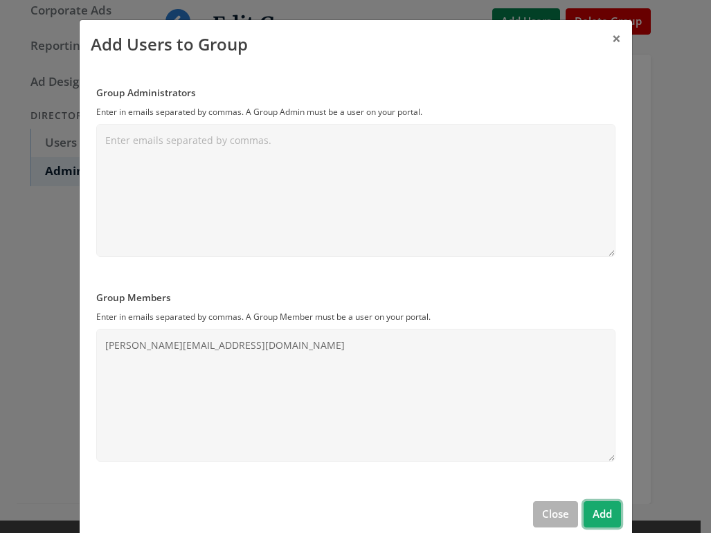
click at [601, 519] on button "Add" at bounding box center [601, 514] width 37 height 26
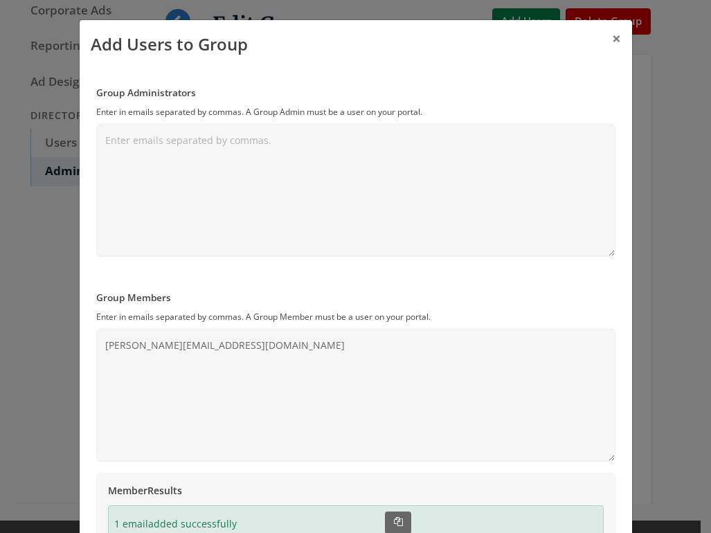
scroll to position [126, 0]
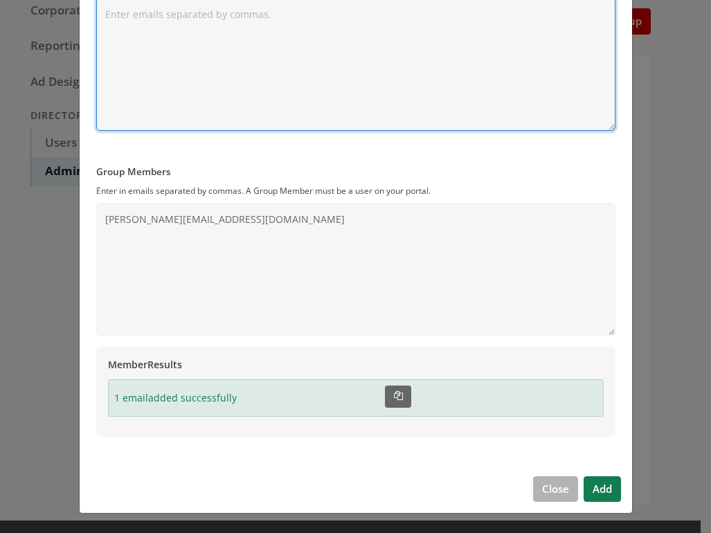
click at [268, 71] on textarea "Group Administrators" at bounding box center [355, 64] width 519 height 133
paste textarea "[PERSON_NAME][EMAIL_ADDRESS][DOMAIN_NAME]"
type textarea "[PERSON_NAME][EMAIL_ADDRESS][DOMAIN_NAME]"
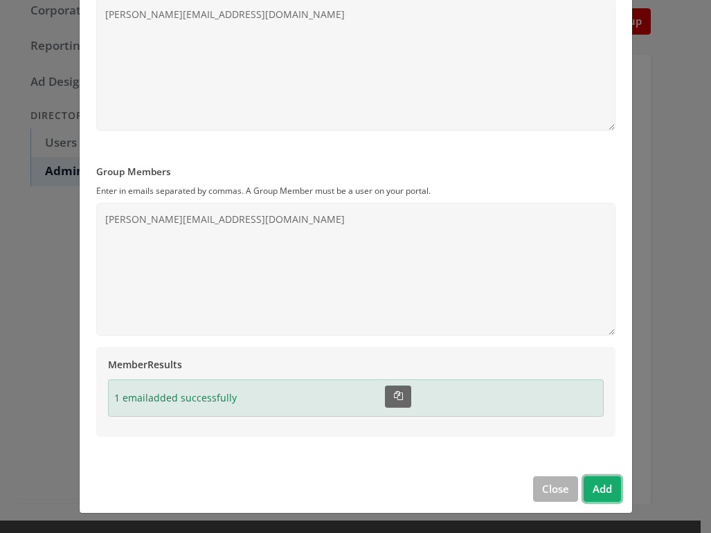
click at [610, 491] on button "Add" at bounding box center [601, 489] width 37 height 26
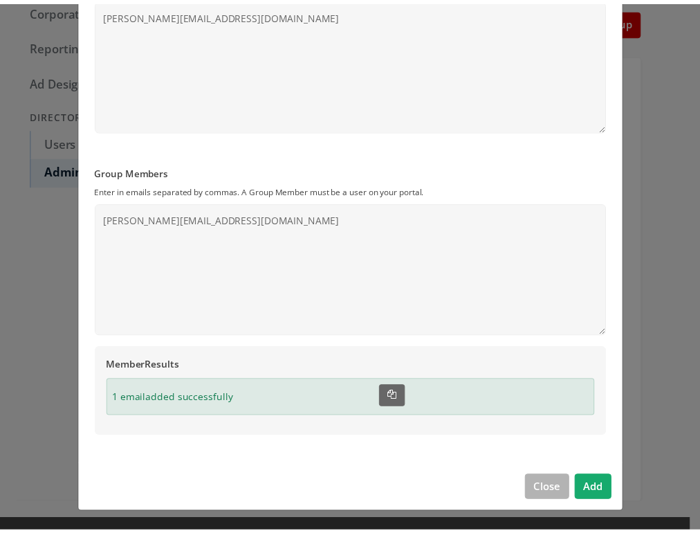
scroll to position [26, 0]
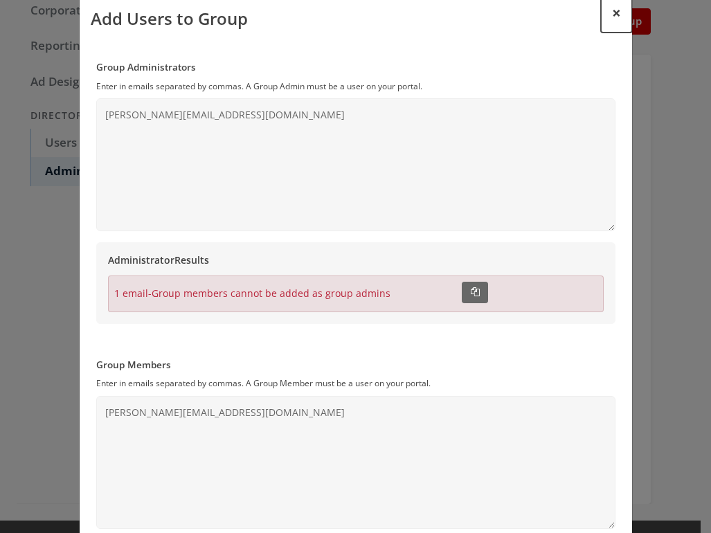
click at [612, 15] on span "×" at bounding box center [616, 12] width 9 height 21
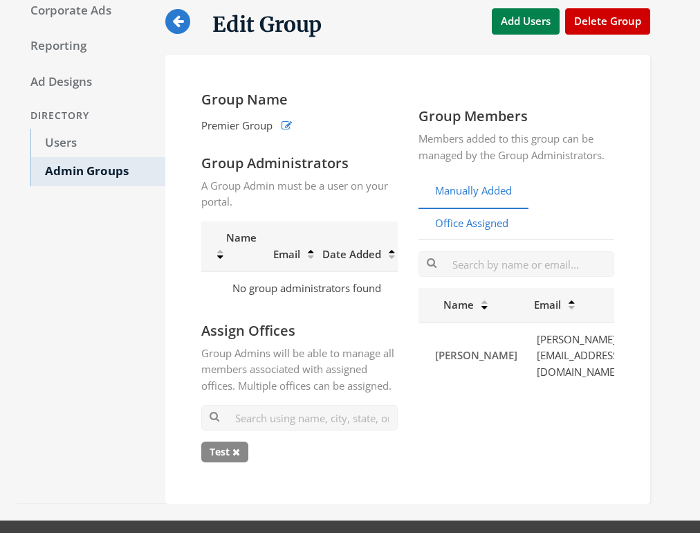
click at [496, 226] on link "Office Assigned" at bounding box center [472, 224] width 107 height 34
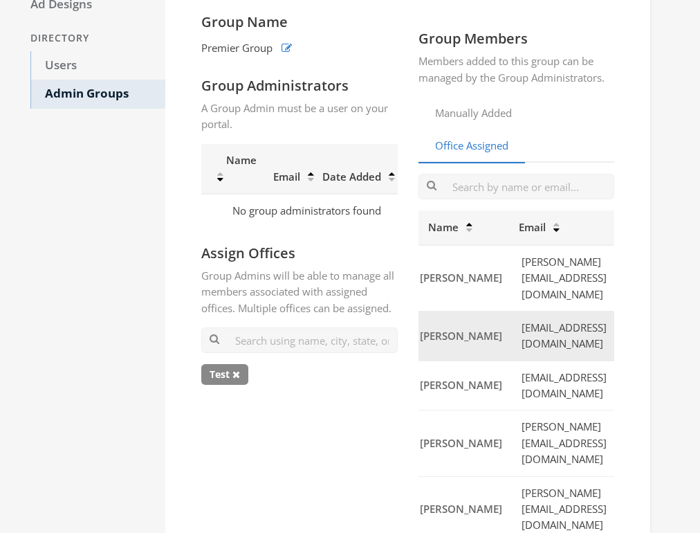
scroll to position [0, 75]
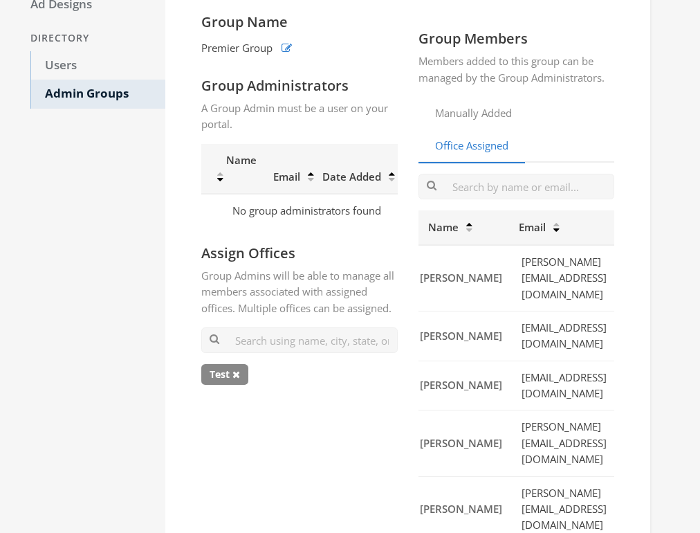
drag, startPoint x: 511, startPoint y: 320, endPoint x: 618, endPoint y: 325, distance: 107.4
click at [615, 325] on div "Name Email [PERSON_NAME] [PERSON_NAME][EMAIL_ADDRESS][DOMAIN_NAME] [PERSON_NAME…" at bounding box center [517, 532] width 197 height 644
copy td "[EMAIL_ADDRESS][DOMAIN_NAME]"
click at [489, 109] on link "Manually Added" at bounding box center [474, 114] width 110 height 34
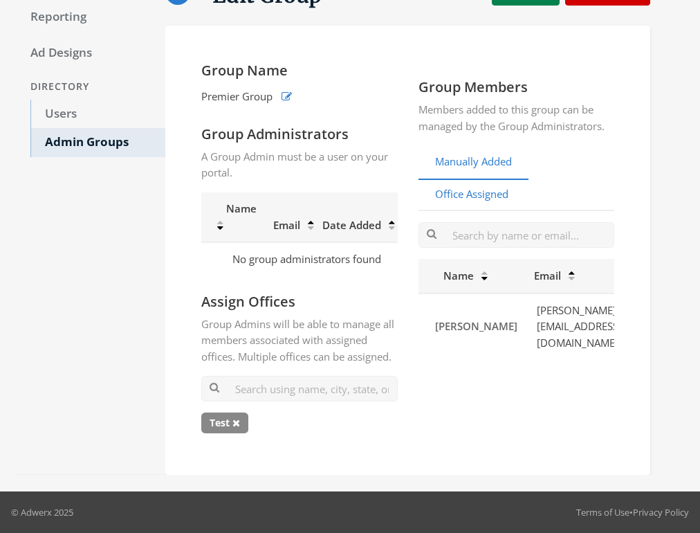
scroll to position [95, 0]
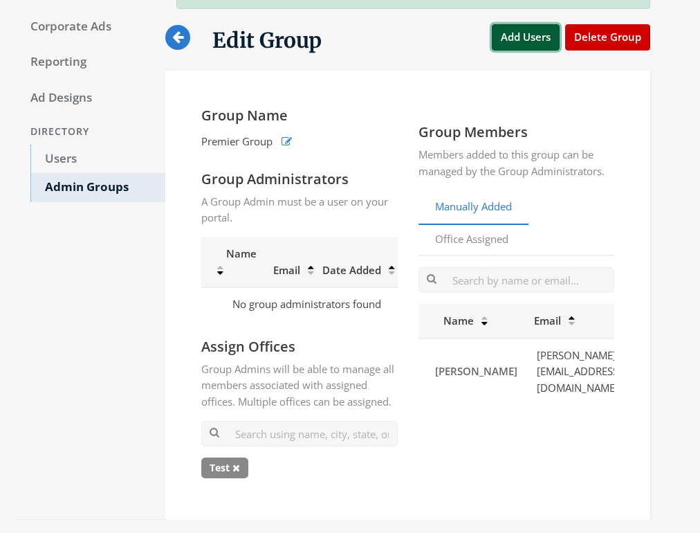
click at [531, 35] on button "Add Users" at bounding box center [526, 37] width 68 height 26
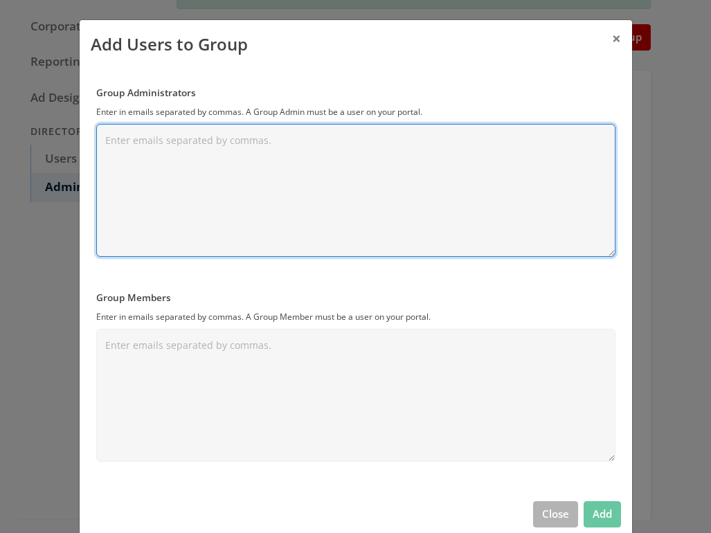
click at [212, 168] on textarea "Group Administrators" at bounding box center [355, 190] width 519 height 133
paste textarea "[EMAIL_ADDRESS][DOMAIN_NAME]"
type textarea "[EMAIL_ADDRESS][DOMAIN_NAME]"
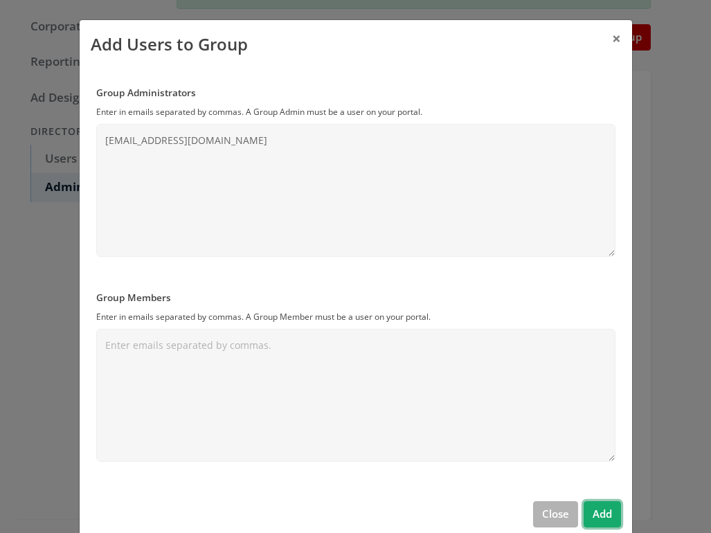
click at [596, 512] on button "Add" at bounding box center [601, 514] width 37 height 26
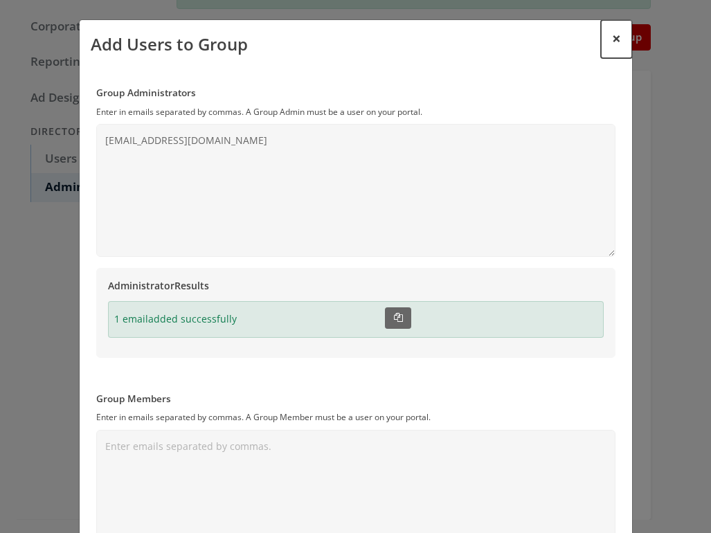
click at [612, 38] on span "×" at bounding box center [616, 38] width 9 height 21
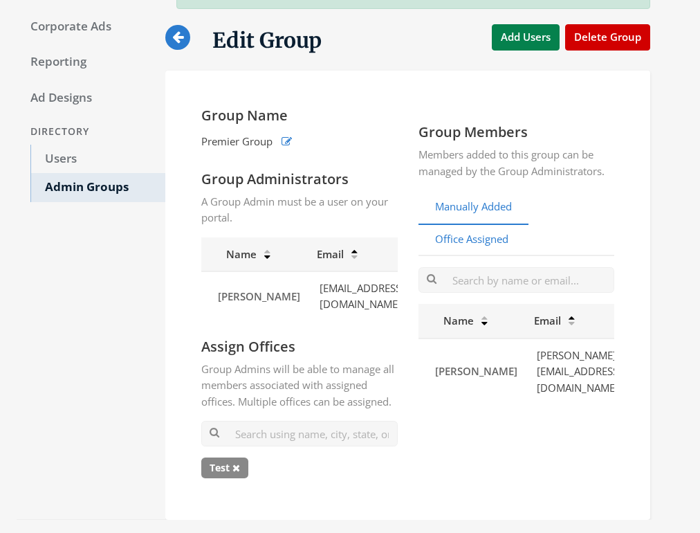
click at [479, 242] on link "Office Assigned" at bounding box center [472, 240] width 107 height 34
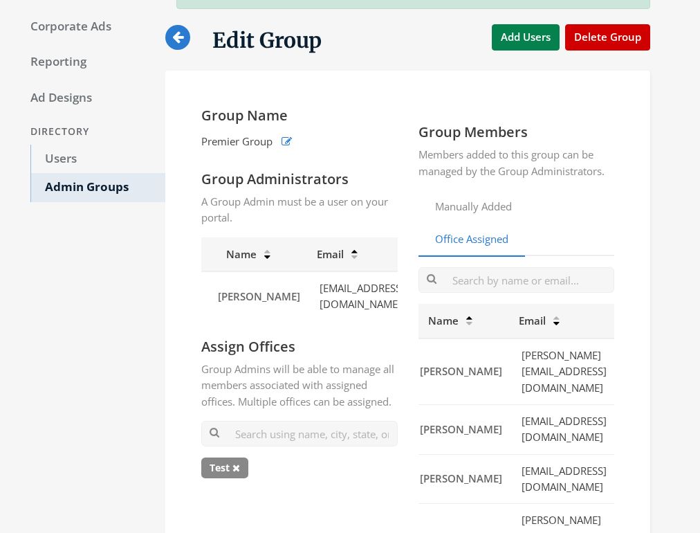
scroll to position [0, 75]
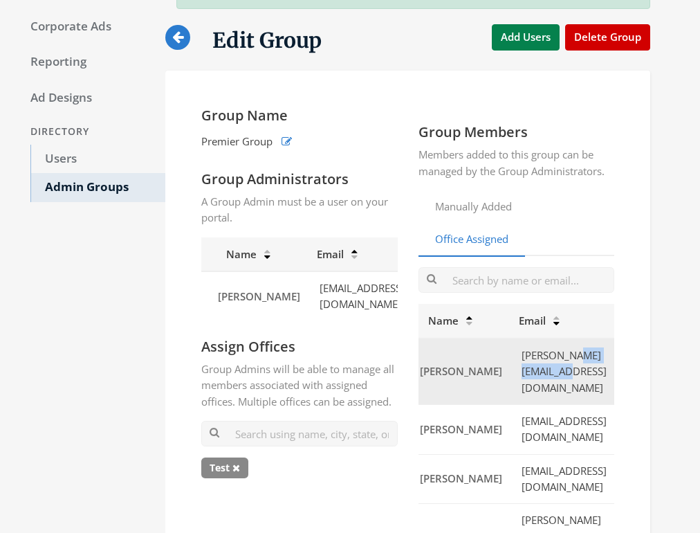
drag, startPoint x: 499, startPoint y: 369, endPoint x: 563, endPoint y: 368, distance: 64.4
click at [563, 368] on td "[PERSON_NAME][EMAIL_ADDRESS][DOMAIN_NAME]" at bounding box center [563, 371] width 104 height 66
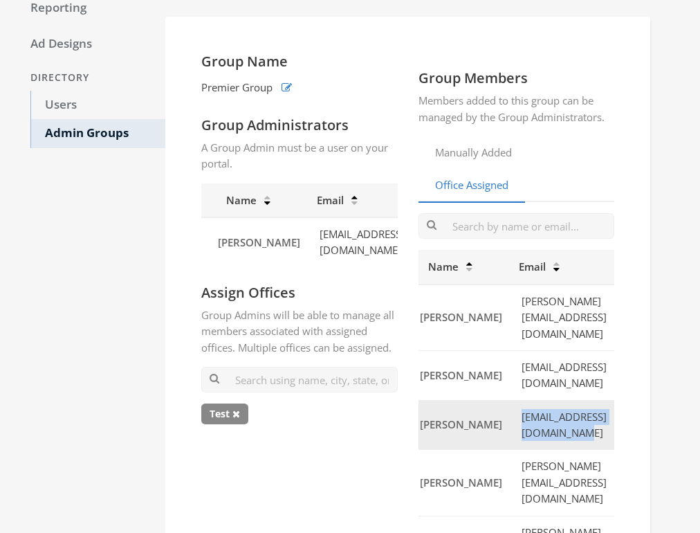
scroll to position [0, 66]
drag, startPoint x: 511, startPoint y: 409, endPoint x: 616, endPoint y: 407, distance: 105.2
click at [615, 407] on td "[EMAIL_ADDRESS][DOMAIN_NAME]" at bounding box center [563, 425] width 104 height 50
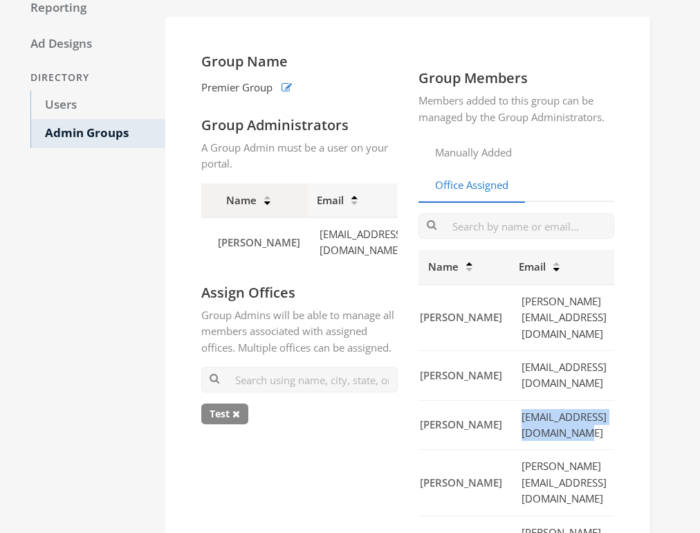
copy td "[EMAIL_ADDRESS][DOMAIN_NAME]"
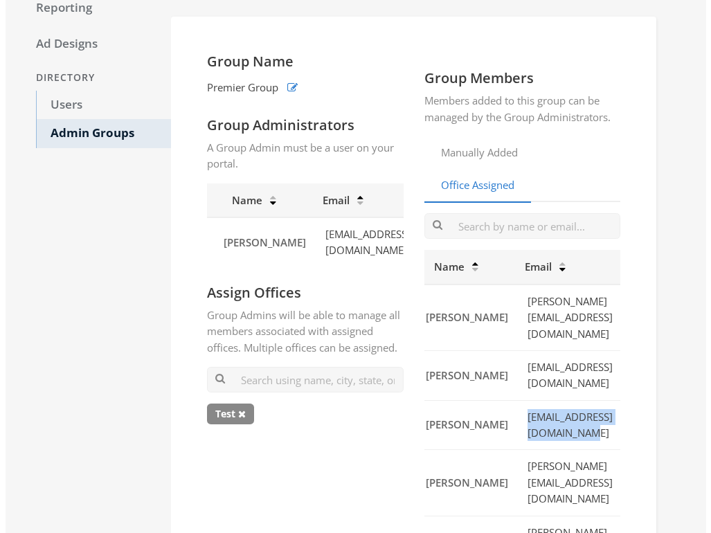
scroll to position [82, 0]
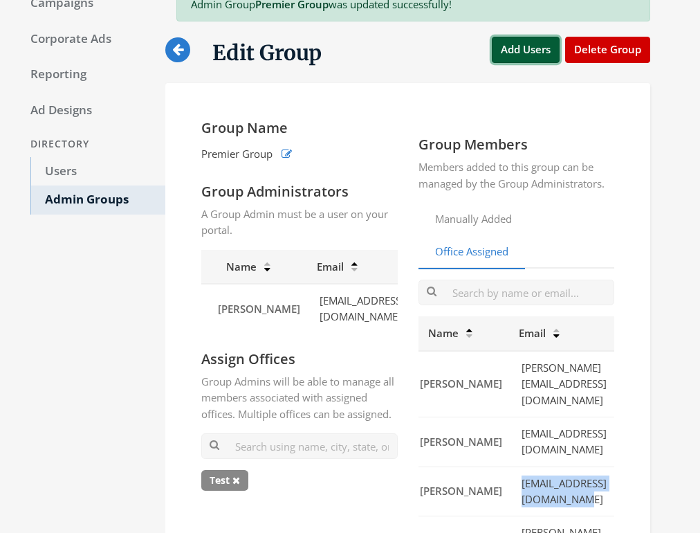
click at [541, 53] on button "Add Users" at bounding box center [526, 50] width 68 height 26
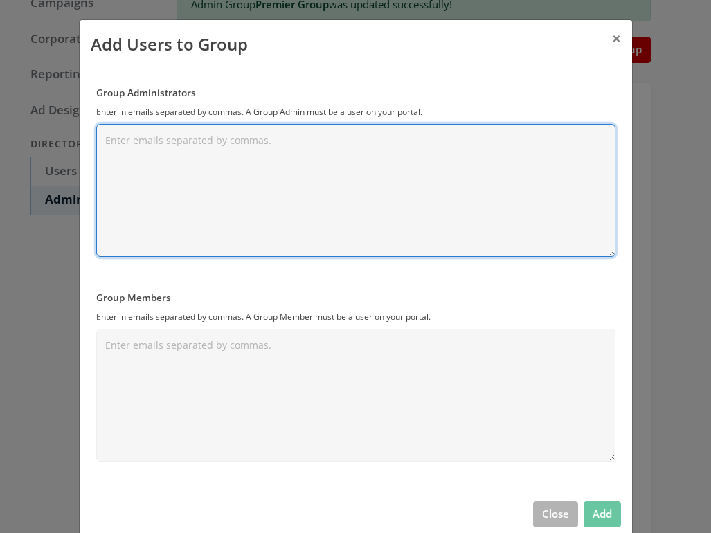
click at [178, 208] on textarea "Group Administrators" at bounding box center [355, 190] width 519 height 133
paste textarea "[EMAIL_ADDRESS][DOMAIN_NAME]"
type textarea "[EMAIL_ADDRESS][DOMAIN_NAME]"
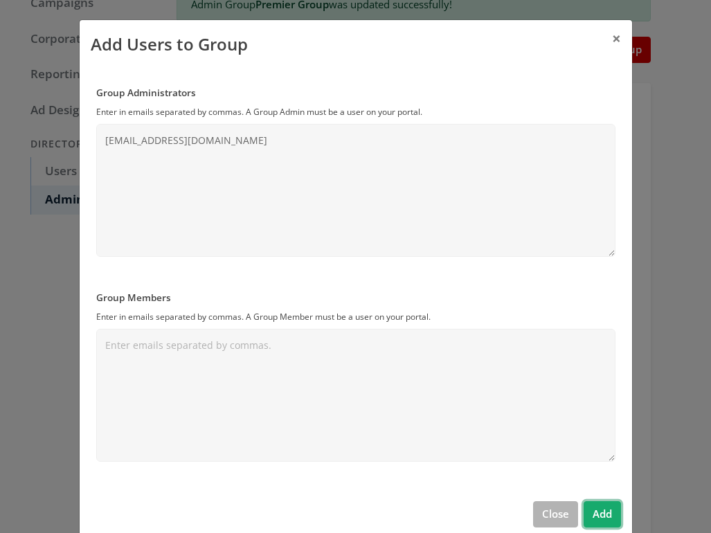
click at [601, 509] on button "Add" at bounding box center [601, 514] width 37 height 26
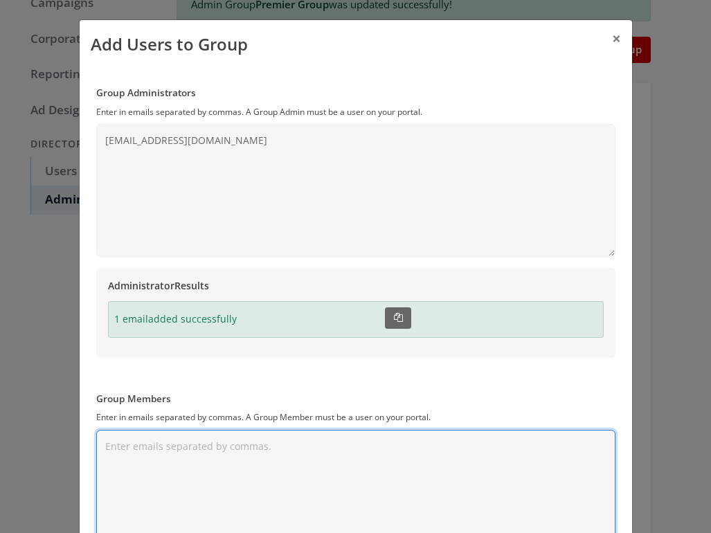
click at [202, 444] on textarea "Group Members" at bounding box center [355, 496] width 519 height 133
paste textarea "[EMAIL_ADDRESS][DOMAIN_NAME]"
type textarea "[EMAIL_ADDRESS][DOMAIN_NAME]"
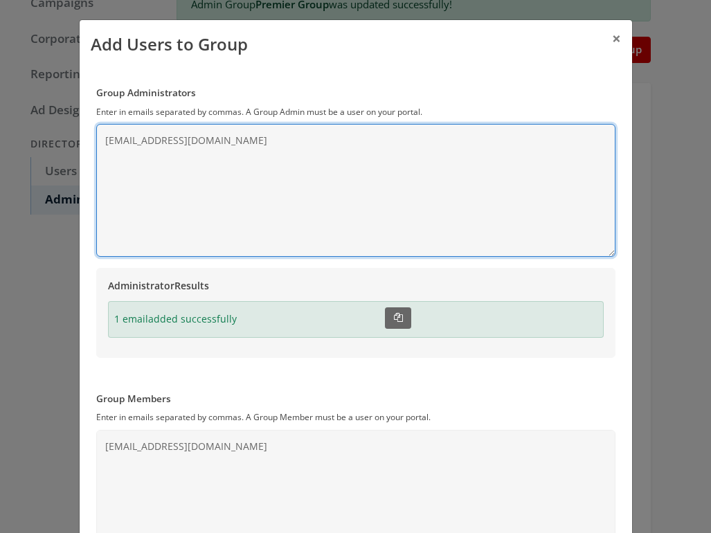
drag, startPoint x: 271, startPoint y: 143, endPoint x: 26, endPoint y: 143, distance: 245.0
click at [96, 143] on textarea "[EMAIL_ADDRESS][DOMAIN_NAME]" at bounding box center [355, 190] width 519 height 133
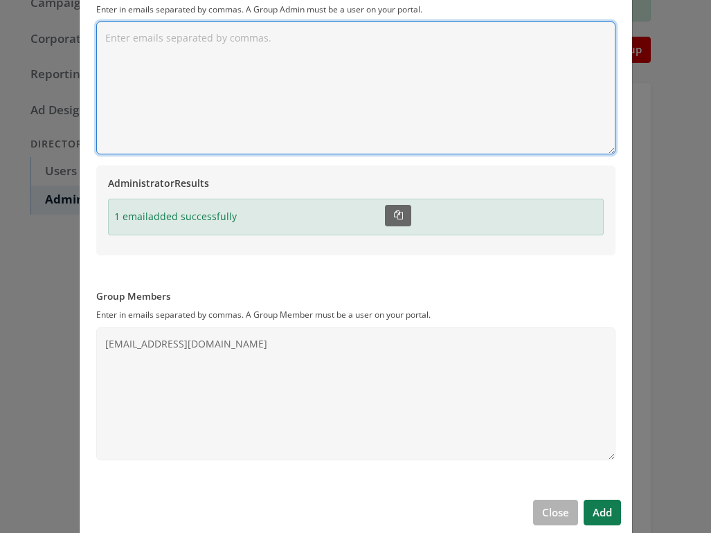
scroll to position [122, 0]
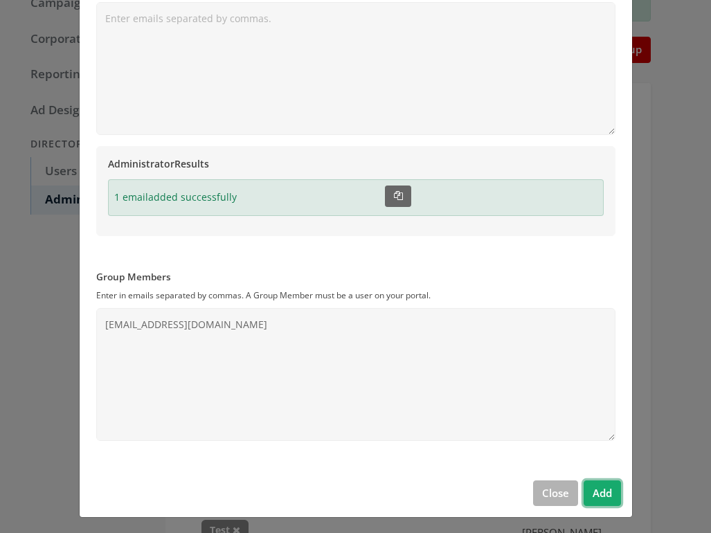
click at [605, 491] on button "Add" at bounding box center [601, 493] width 37 height 26
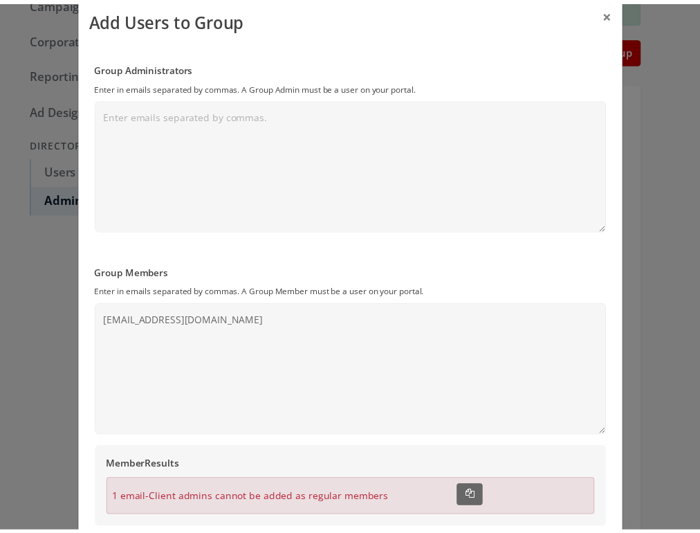
scroll to position [0, 0]
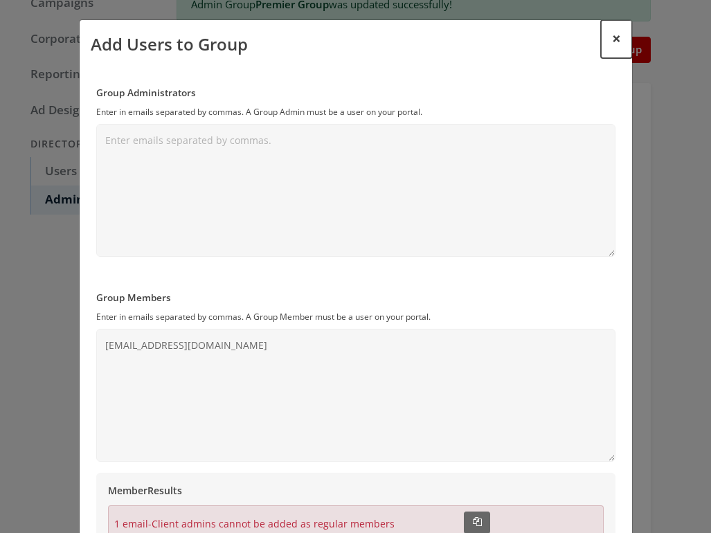
click at [612, 39] on span "×" at bounding box center [616, 38] width 9 height 21
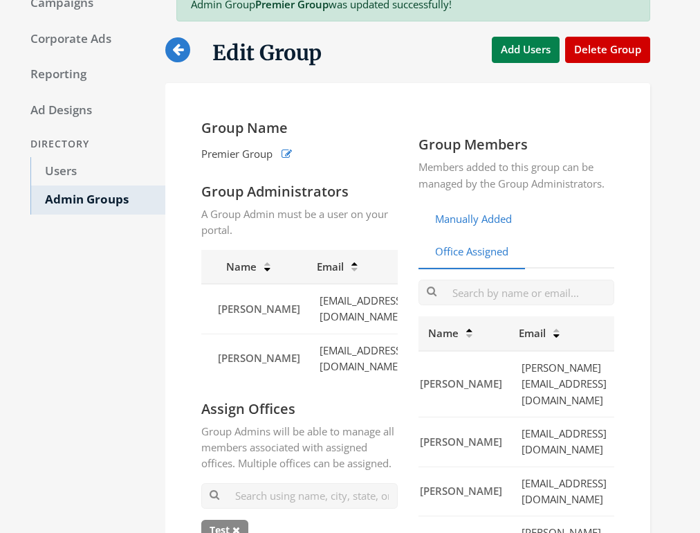
click at [509, 211] on link "Manually Added" at bounding box center [474, 220] width 110 height 34
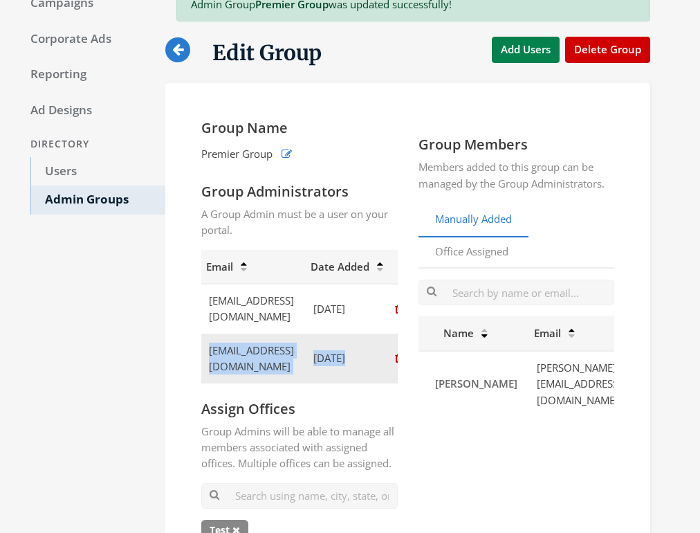
scroll to position [0, 132]
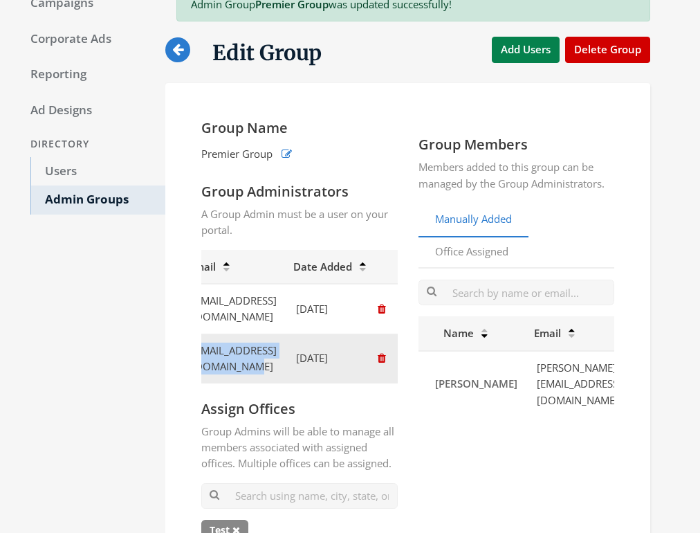
drag, startPoint x: 295, startPoint y: 362, endPoint x: 313, endPoint y: 358, distance: 19.0
click at [285, 358] on td "[EMAIL_ADDRESS][DOMAIN_NAME]" at bounding box center [233, 358] width 104 height 49
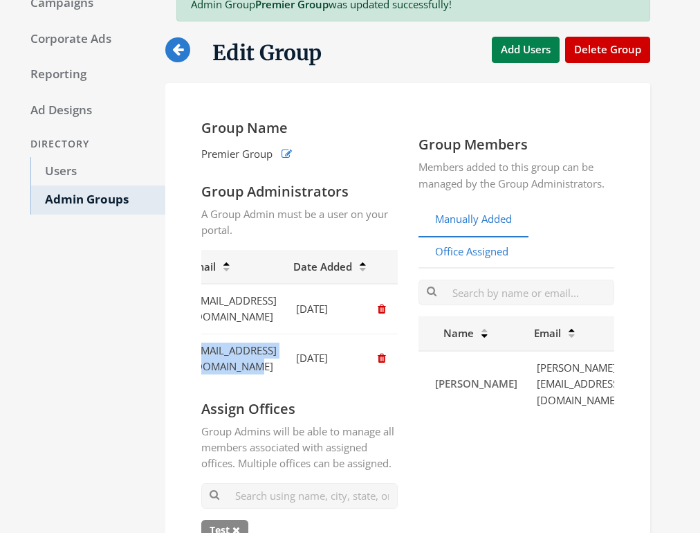
click at [489, 256] on link "Office Assigned" at bounding box center [472, 252] width 107 height 34
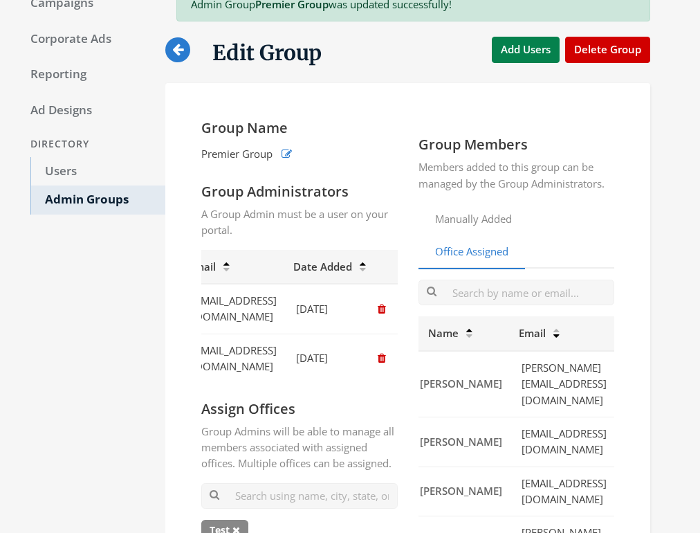
scroll to position [0, 66]
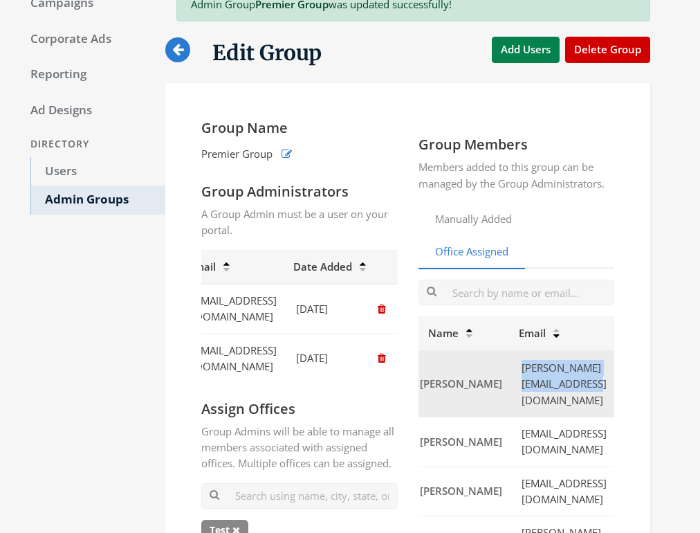
drag, startPoint x: 445, startPoint y: 379, endPoint x: 603, endPoint y: 379, distance: 157.8
click at [603, 379] on td "[PERSON_NAME][EMAIL_ADDRESS][DOMAIN_NAME]" at bounding box center [563, 384] width 104 height 66
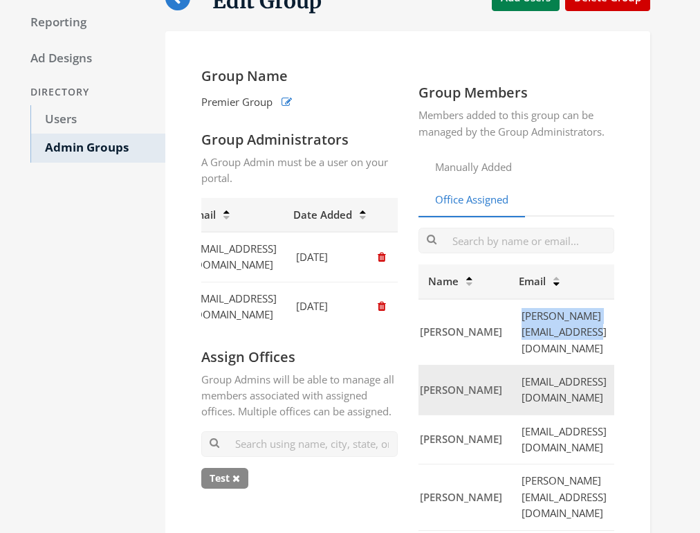
scroll to position [160, 0]
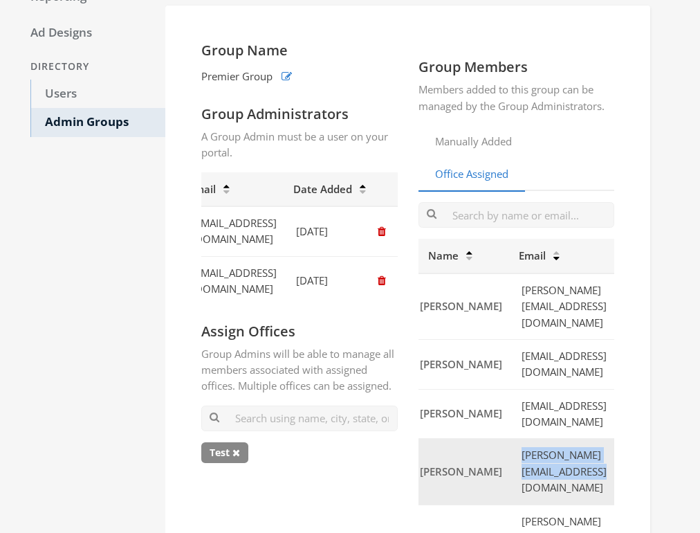
drag, startPoint x: 444, startPoint y: 448, endPoint x: 603, endPoint y: 449, distance: 158.5
click at [603, 449] on td "[PERSON_NAME][EMAIL_ADDRESS][DOMAIN_NAME]" at bounding box center [563, 472] width 104 height 66
copy td "[PERSON_NAME][EMAIL_ADDRESS][DOMAIN_NAME]"
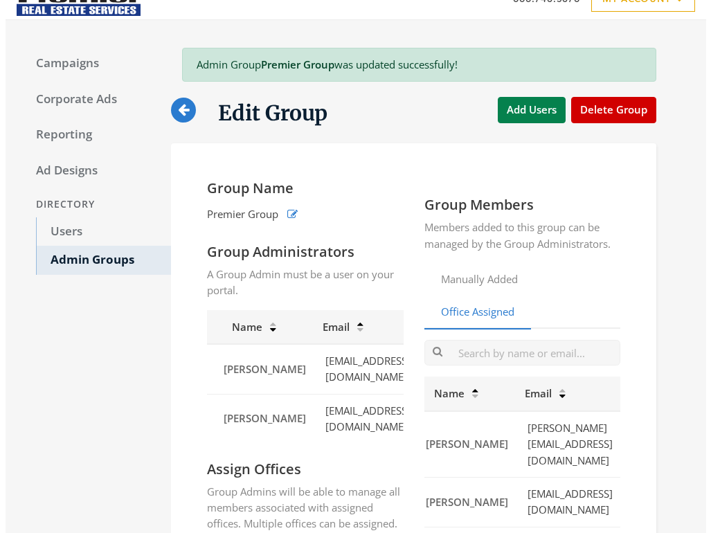
scroll to position [16, 0]
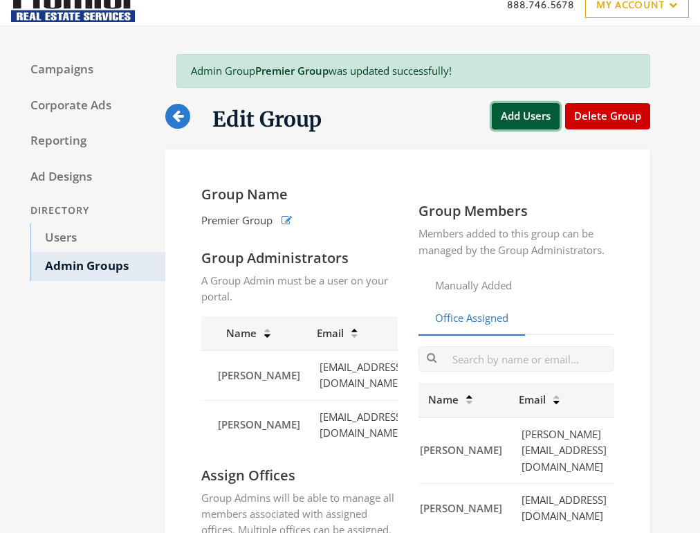
click at [530, 119] on button "Add Users" at bounding box center [526, 116] width 68 height 26
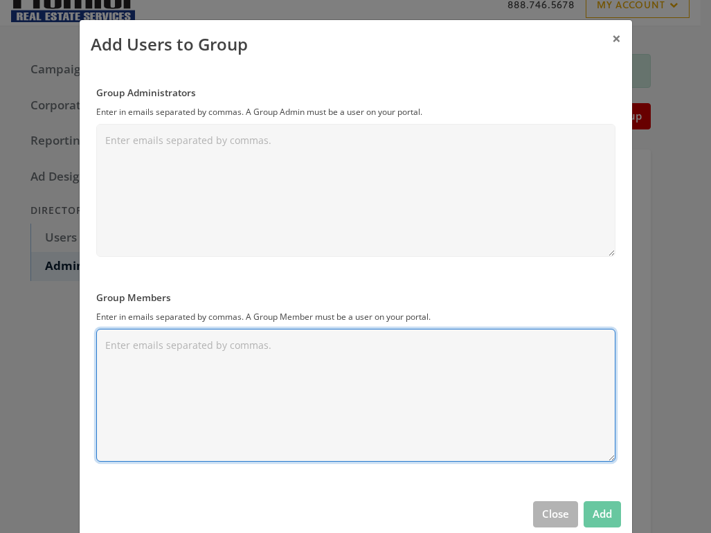
click at [160, 393] on textarea "Group Members" at bounding box center [355, 395] width 519 height 133
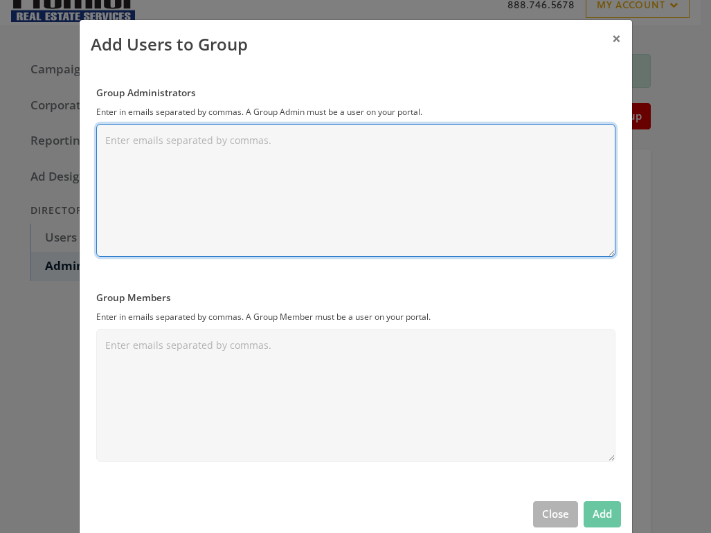
click at [158, 194] on textarea "Group Administrators" at bounding box center [355, 190] width 519 height 133
paste textarea "[PERSON_NAME][EMAIL_ADDRESS][DOMAIN_NAME]"
type textarea "[PERSON_NAME][EMAIL_ADDRESS][DOMAIN_NAME]"
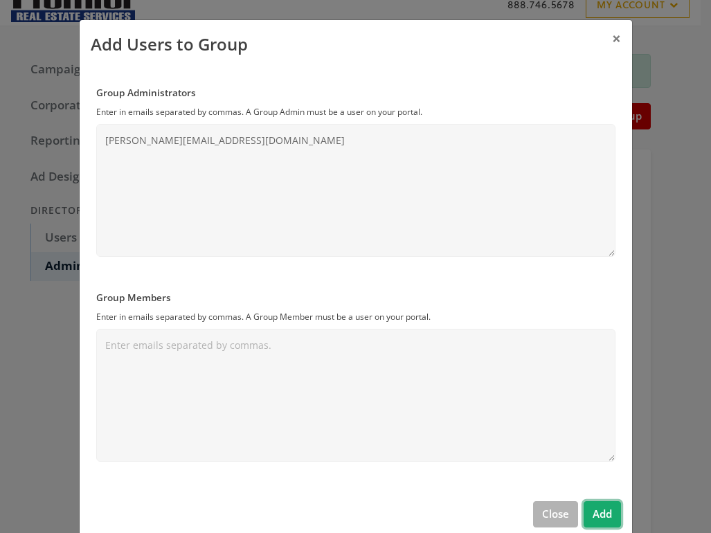
click at [604, 513] on button "Add" at bounding box center [601, 514] width 37 height 26
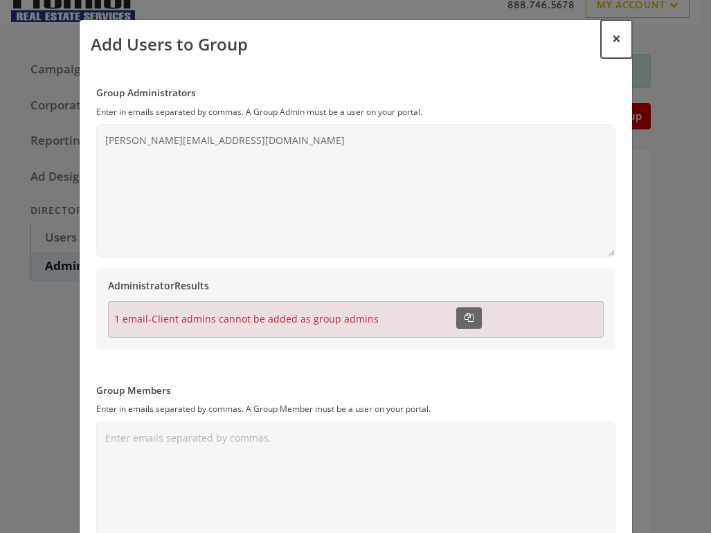
click at [612, 36] on span "×" at bounding box center [616, 38] width 9 height 21
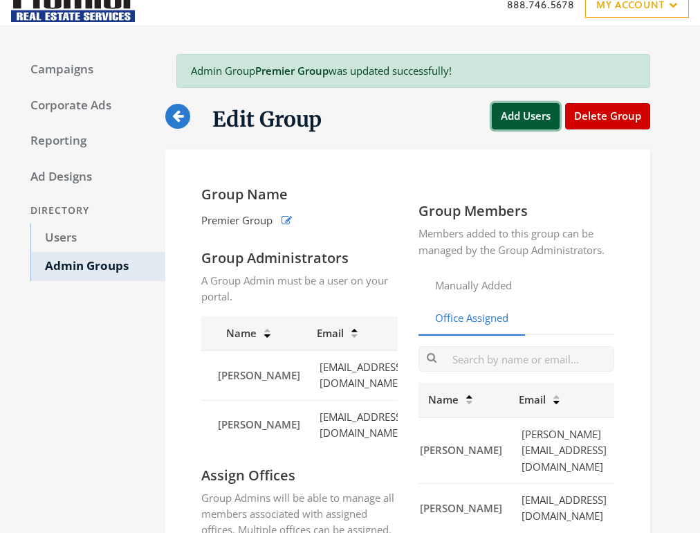
click at [529, 109] on button "Add Users" at bounding box center [526, 116] width 68 height 26
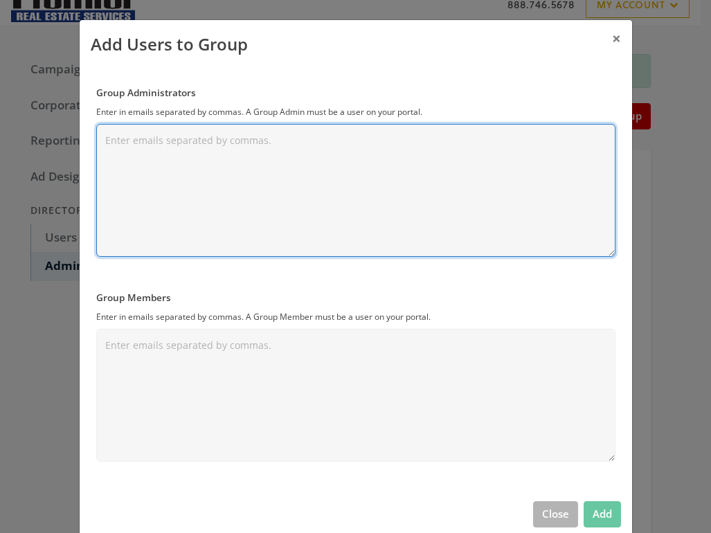
click at [343, 149] on textarea "Group Administrators" at bounding box center [355, 190] width 519 height 133
paste textarea "[PERSON_NAME][EMAIL_ADDRESS][DOMAIN_NAME]"
type textarea "[PERSON_NAME][EMAIL_ADDRESS][DOMAIN_NAME]"
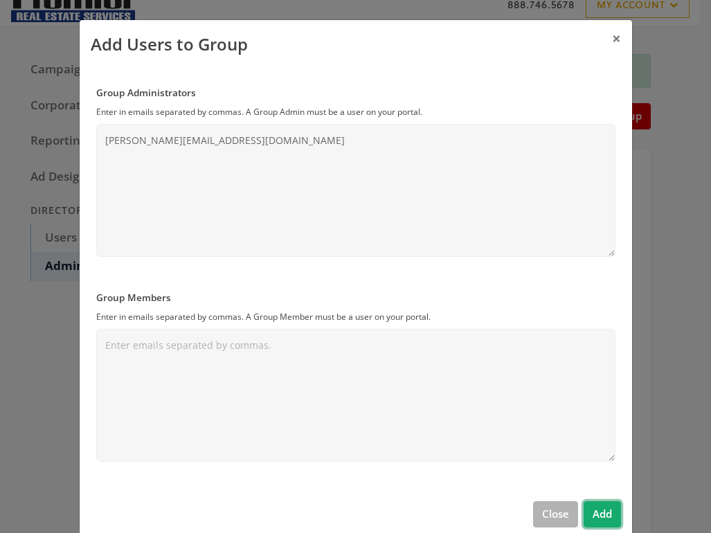
click at [600, 513] on button "Add" at bounding box center [601, 514] width 37 height 26
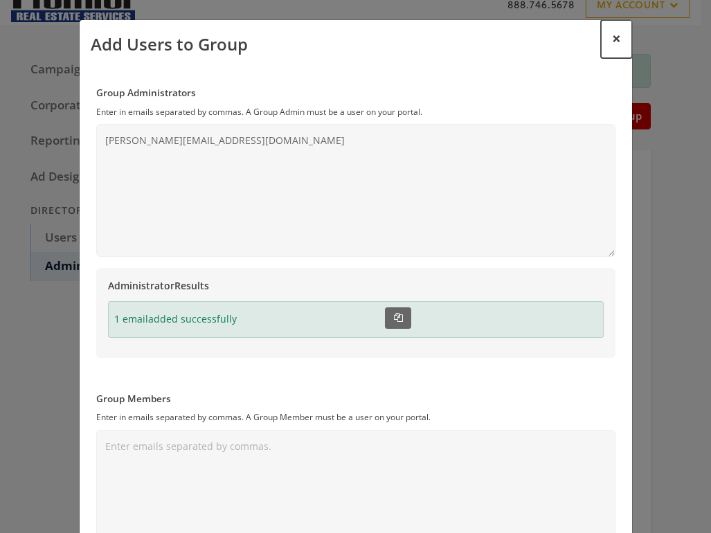
click at [612, 37] on span "×" at bounding box center [616, 38] width 9 height 21
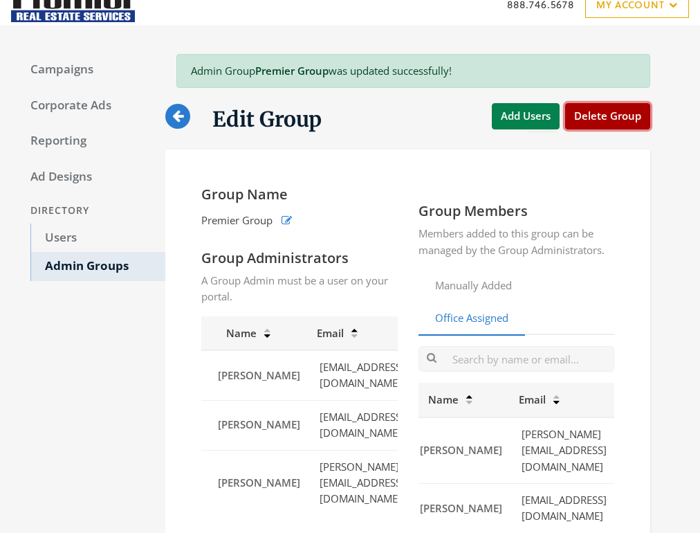
click at [607, 118] on button "Delete Group" at bounding box center [607, 116] width 85 height 26
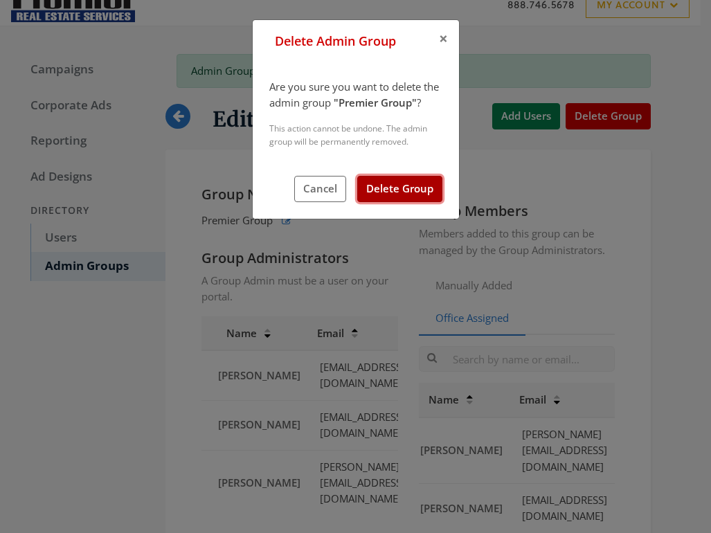
click at [412, 185] on button "Delete Group" at bounding box center [399, 189] width 85 height 26
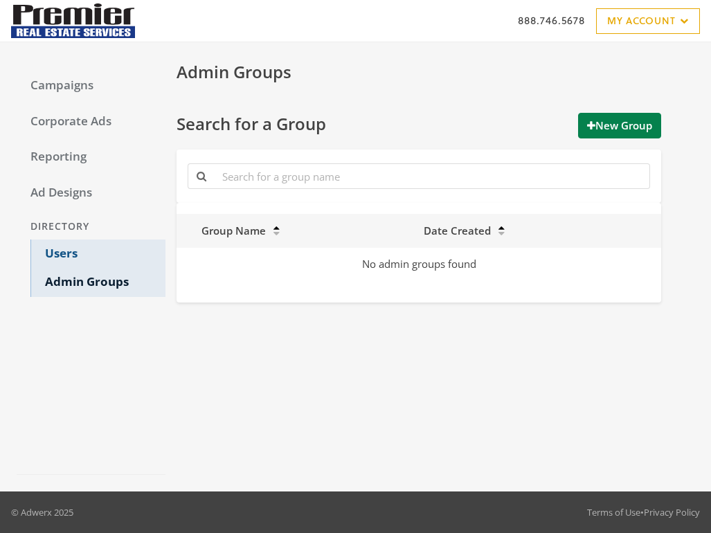
click at [68, 253] on link "Users" at bounding box center [97, 253] width 135 height 29
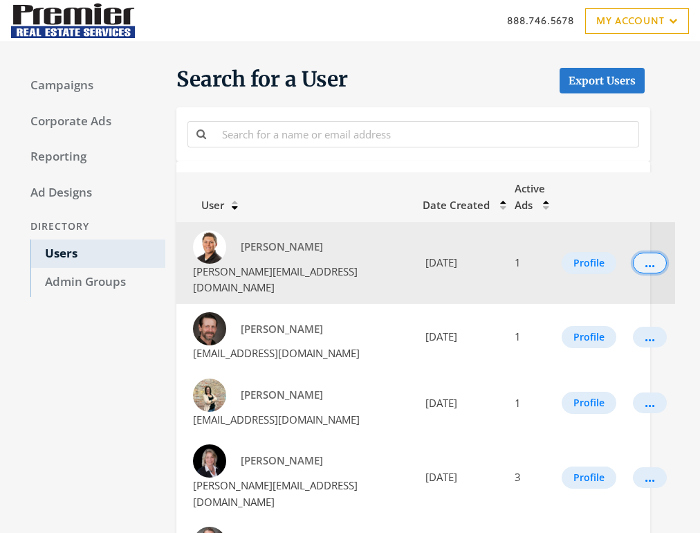
click at [645, 262] on div "..." at bounding box center [650, 262] width 10 height 1
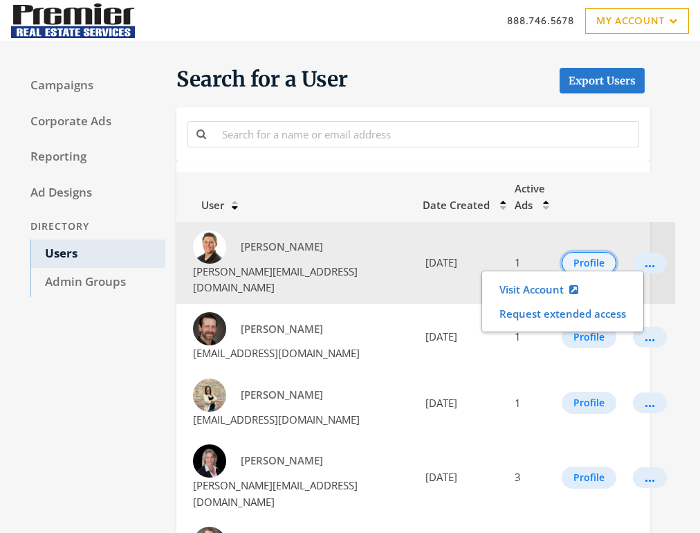
click at [570, 260] on button "Profile" at bounding box center [589, 263] width 55 height 22
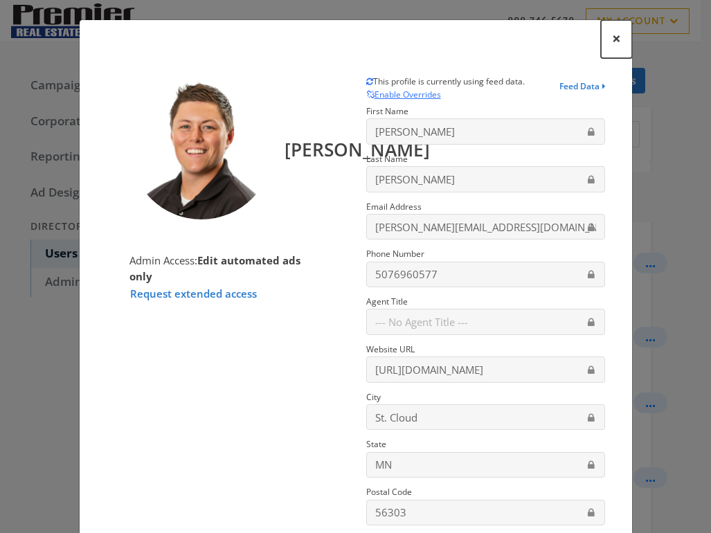
click at [612, 37] on span "×" at bounding box center [616, 38] width 9 height 21
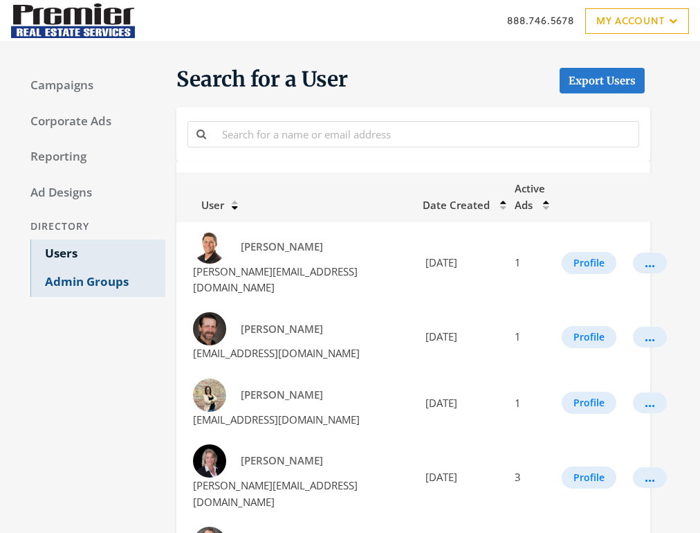
click at [93, 287] on link "Admin Groups" at bounding box center [97, 282] width 135 height 29
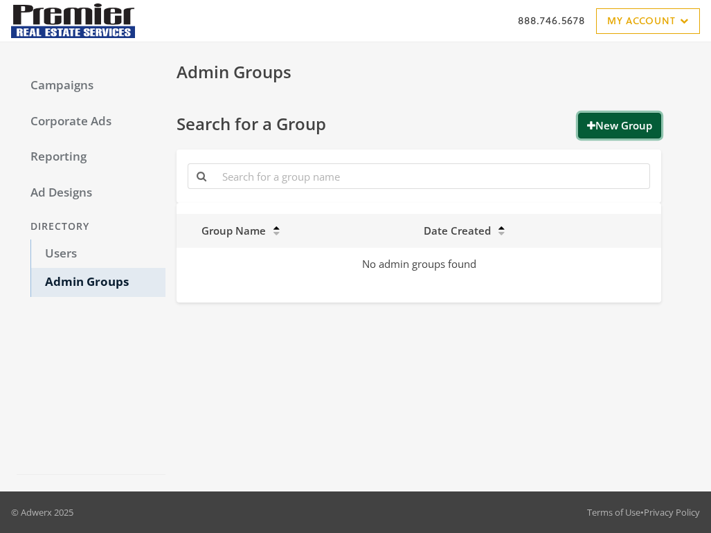
click at [618, 132] on button "New Group" at bounding box center [619, 126] width 83 height 26
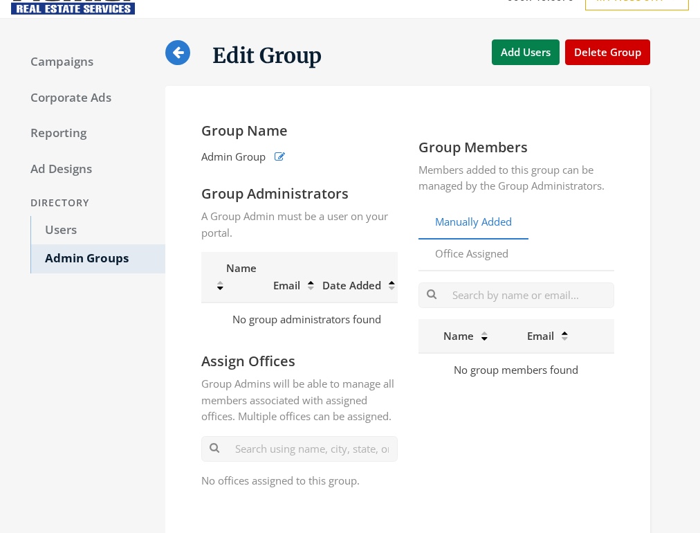
scroll to position [22, 0]
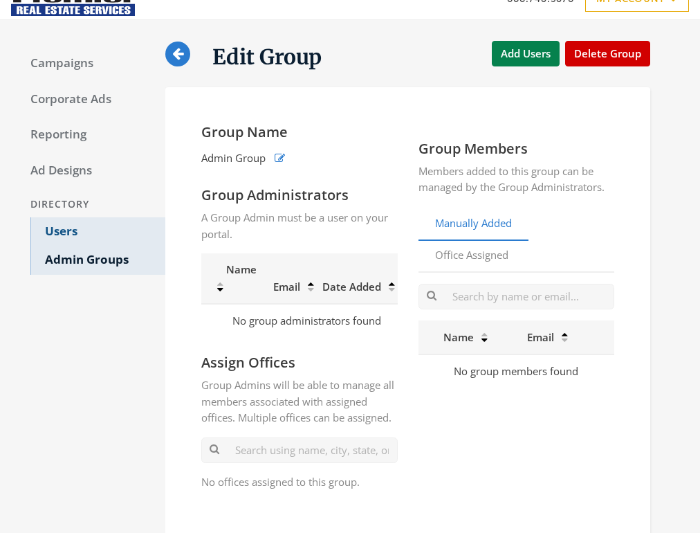
click at [66, 231] on link "Users" at bounding box center [97, 231] width 135 height 29
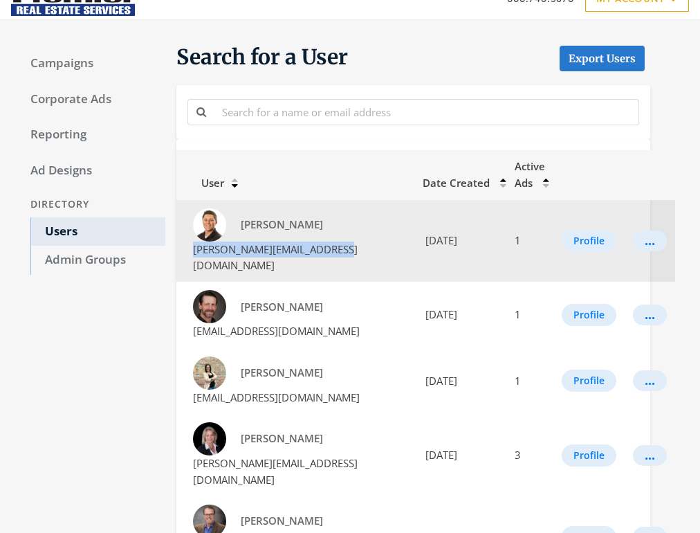
drag, startPoint x: 369, startPoint y: 255, endPoint x: 194, endPoint y: 252, distance: 175.1
click at [194, 252] on td "[PERSON_NAME] [PERSON_NAME][EMAIL_ADDRESS][DOMAIN_NAME]" at bounding box center [295, 241] width 238 height 82
copy span "[PERSON_NAME][EMAIL_ADDRESS][DOMAIN_NAME]"
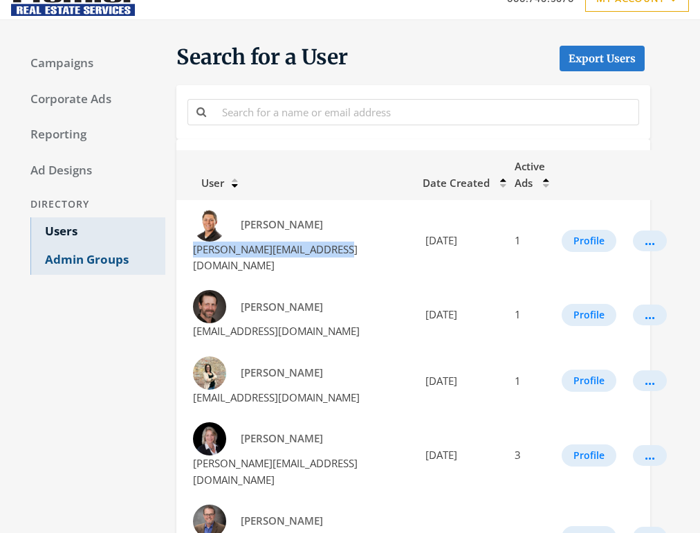
click at [102, 259] on link "Admin Groups" at bounding box center [97, 260] width 135 height 29
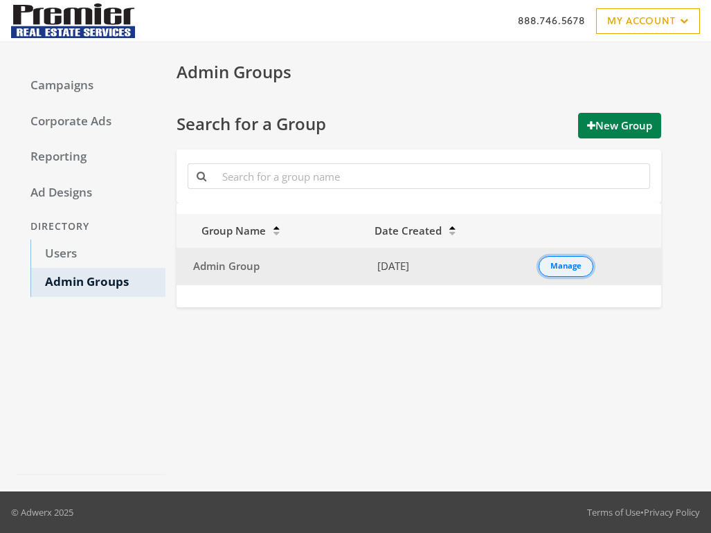
click at [567, 267] on div "Manage" at bounding box center [565, 266] width 31 height 1
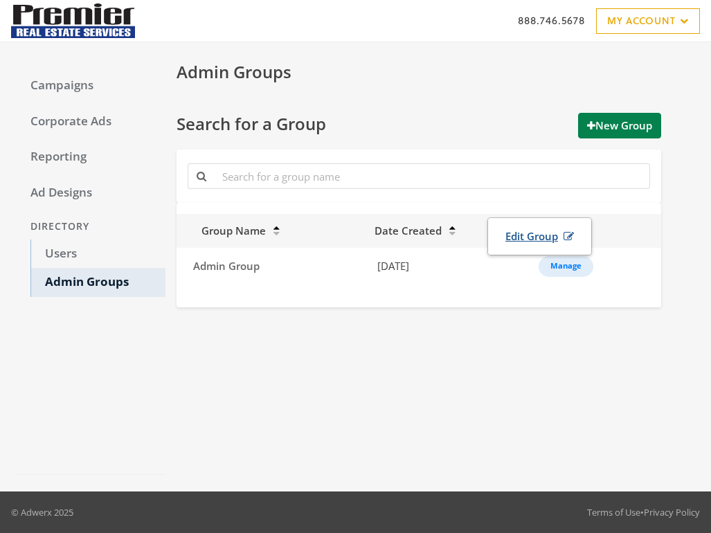
click at [530, 237] on link "Edit Group" at bounding box center [539, 237] width 86 height 26
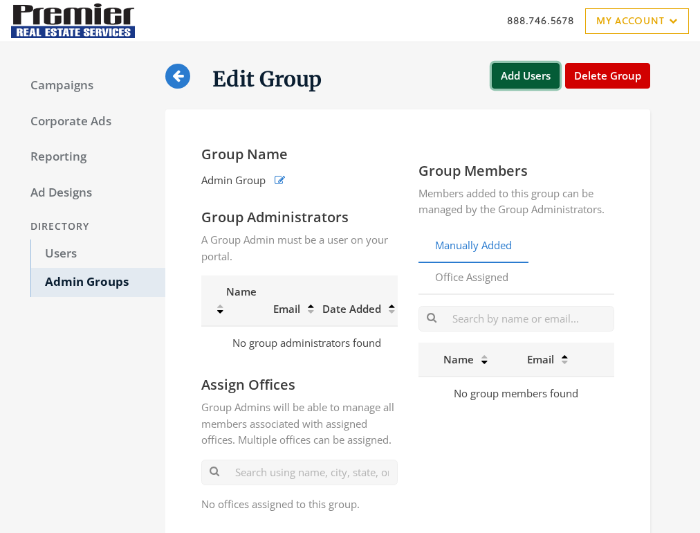
click at [529, 86] on button "Add Users" at bounding box center [526, 76] width 68 height 26
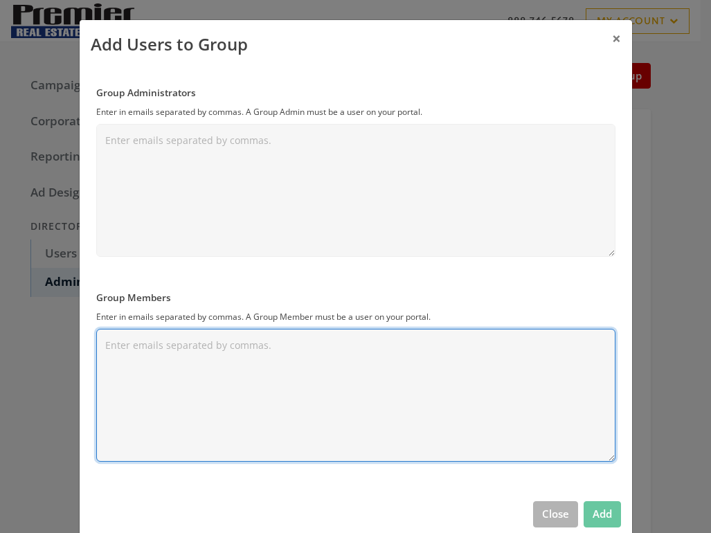
click at [172, 406] on textarea "Group Members" at bounding box center [355, 395] width 519 height 133
paste textarea "[PERSON_NAME][EMAIL_ADDRESS][DOMAIN_NAME]"
type textarea "[PERSON_NAME][EMAIL_ADDRESS][DOMAIN_NAME]"
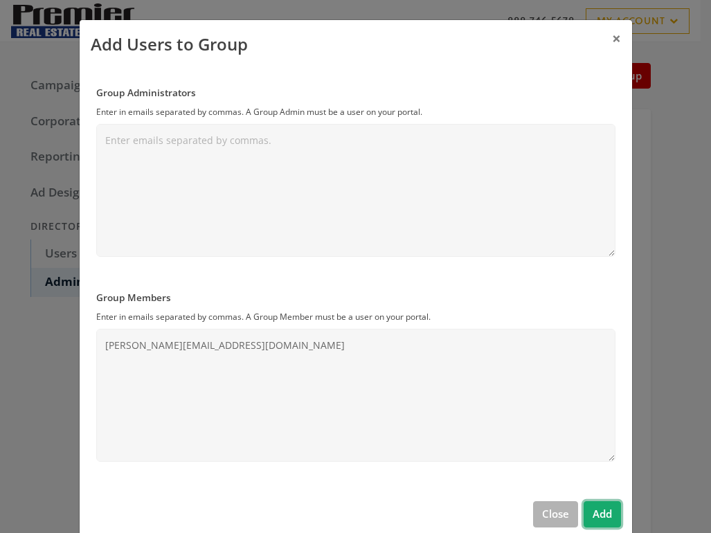
click at [601, 517] on button "Add" at bounding box center [601, 514] width 37 height 26
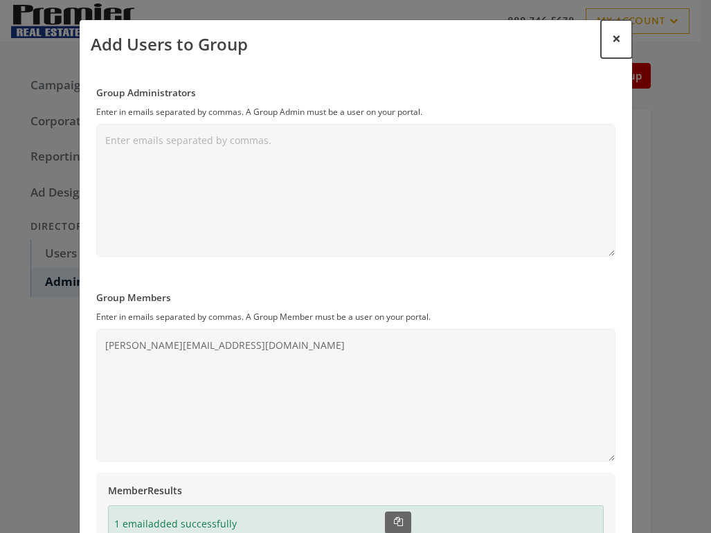
click at [612, 33] on span "×" at bounding box center [616, 38] width 9 height 21
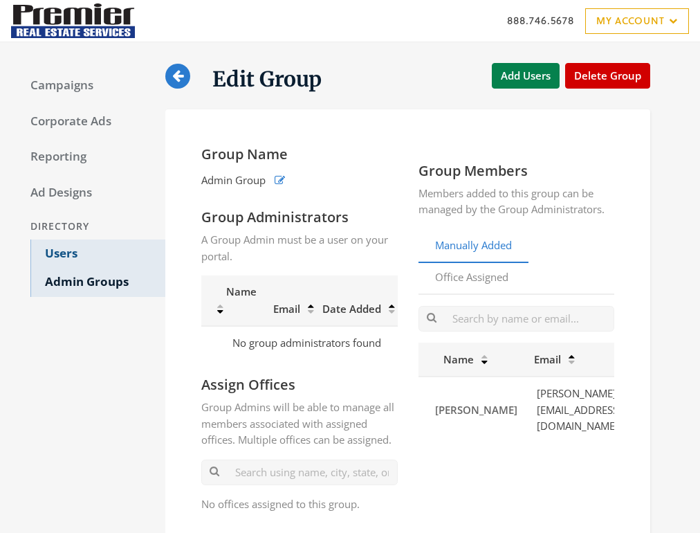
click at [69, 255] on link "Users" at bounding box center [97, 253] width 135 height 29
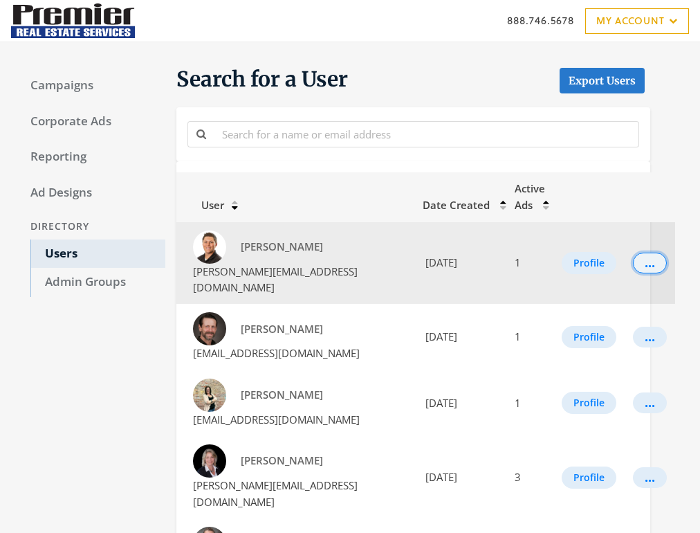
click at [633, 255] on button "..." at bounding box center [650, 263] width 34 height 21
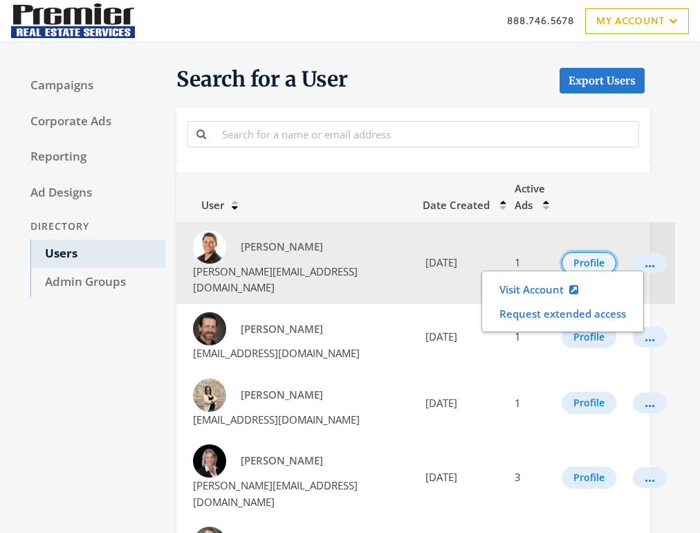
click at [575, 252] on button "Profile" at bounding box center [589, 263] width 55 height 22
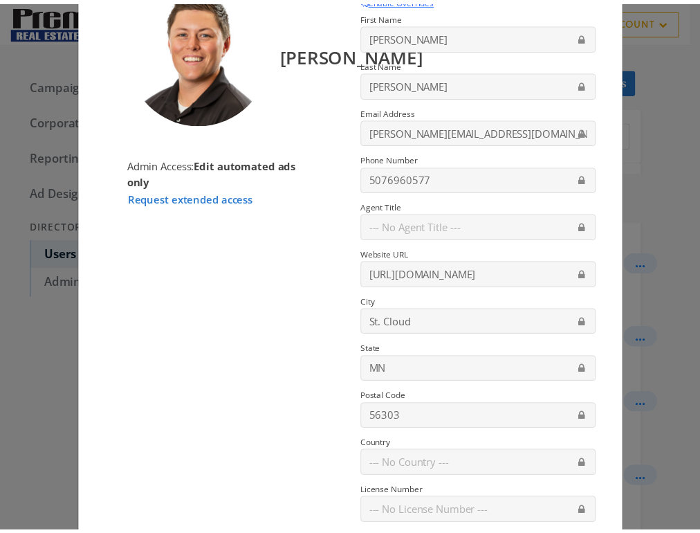
scroll to position [167, 0]
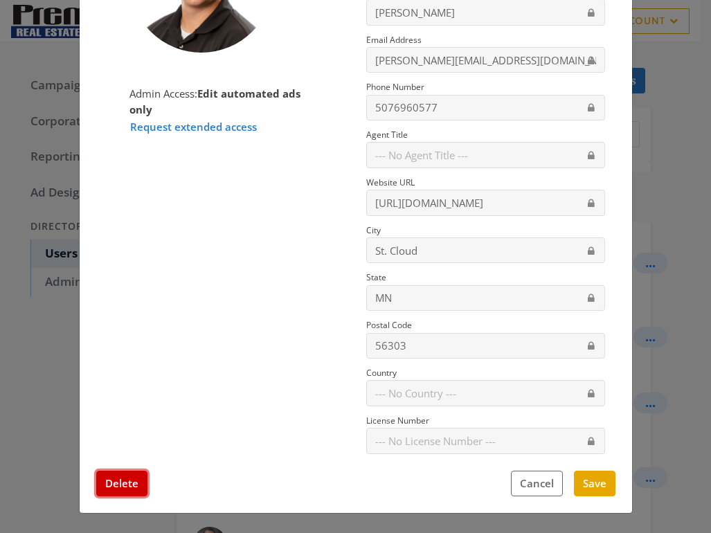
click at [122, 483] on button "Delete" at bounding box center [121, 484] width 51 height 26
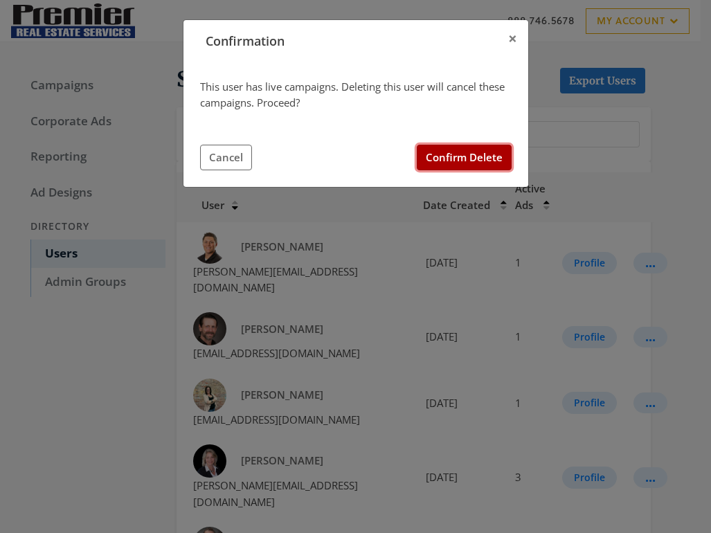
click at [469, 157] on button "Confirm Delete" at bounding box center [464, 158] width 95 height 26
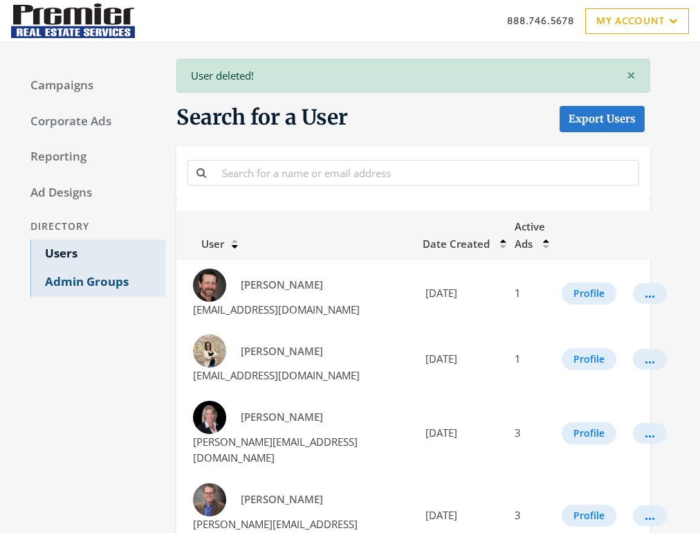
click at [104, 281] on link "Admin Groups" at bounding box center [97, 282] width 135 height 29
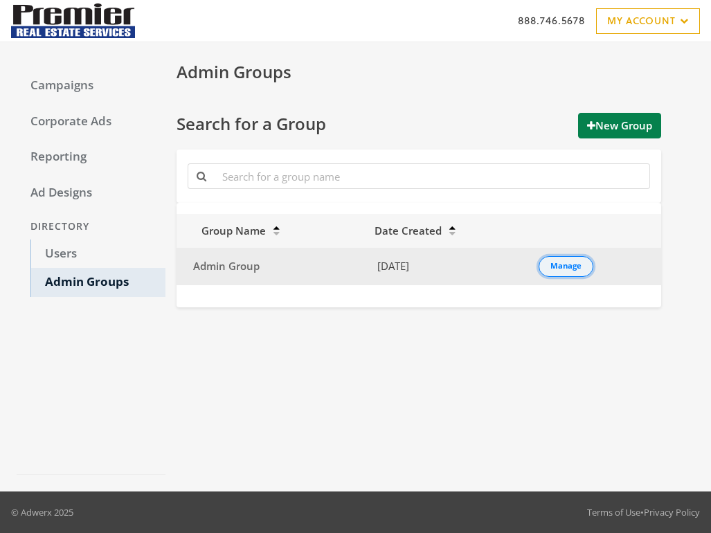
click at [561, 266] on div "Manage" at bounding box center [565, 266] width 31 height 1
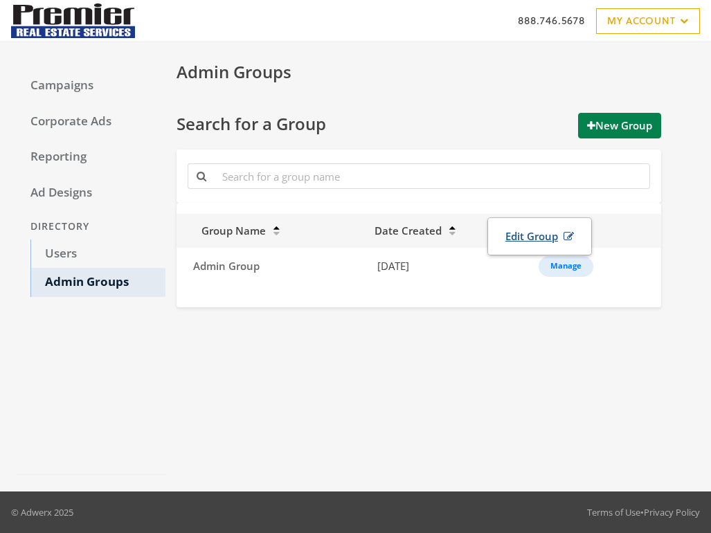
click at [547, 241] on link "Edit Group" at bounding box center [539, 237] width 86 height 26
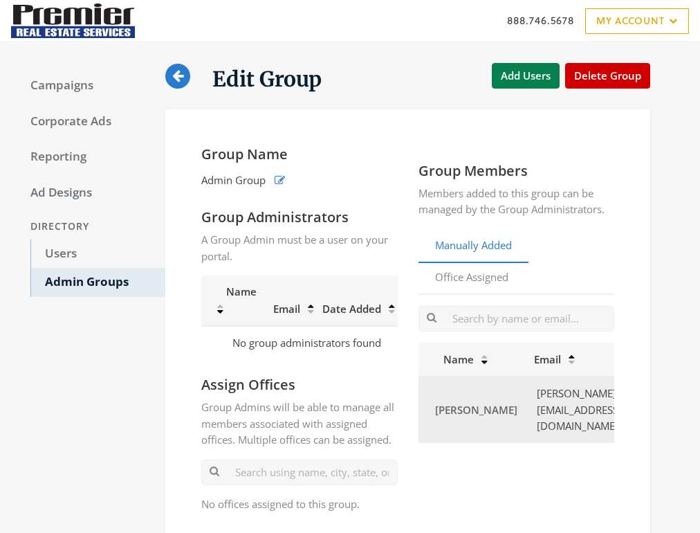
click at [563, 425] on td "[PERSON_NAME][EMAIL_ADDRESS][DOMAIN_NAME]" at bounding box center [578, 409] width 104 height 66
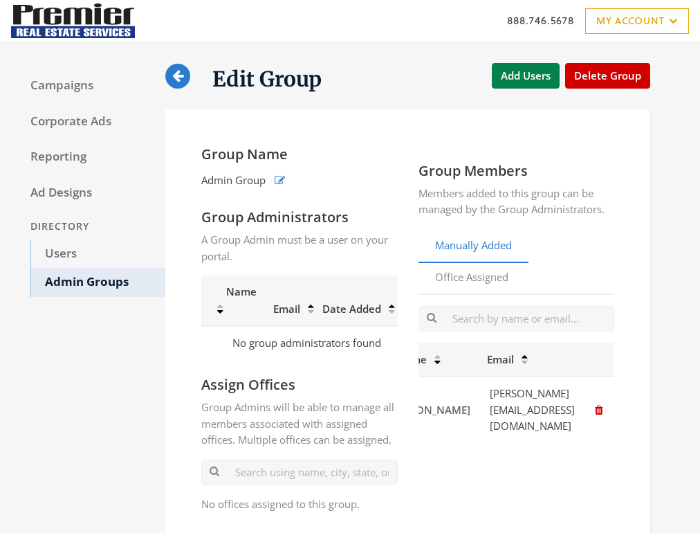
scroll to position [0, 83]
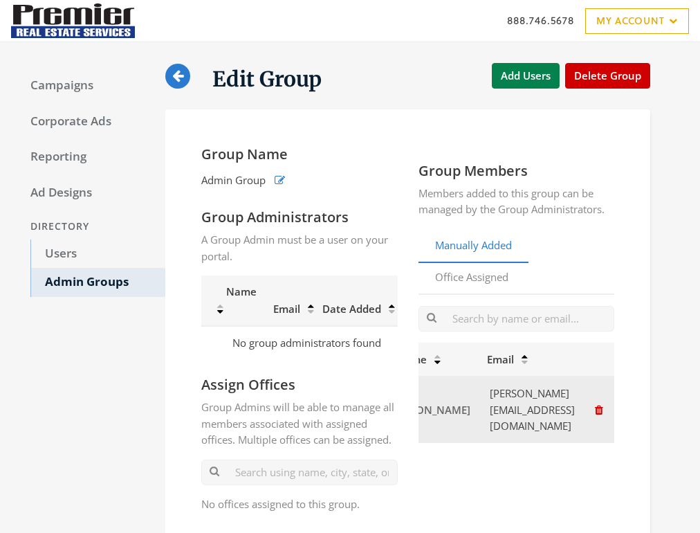
click at [596, 415] on icon "button" at bounding box center [599, 410] width 8 height 10
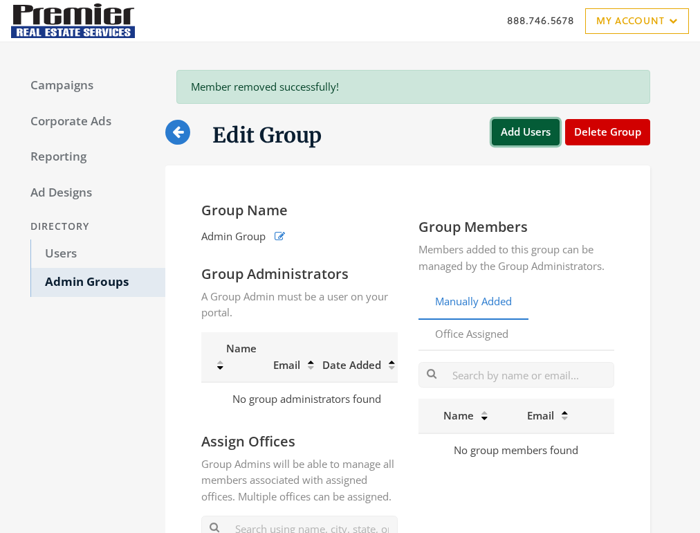
click at [522, 143] on button "Add Users" at bounding box center [526, 132] width 68 height 26
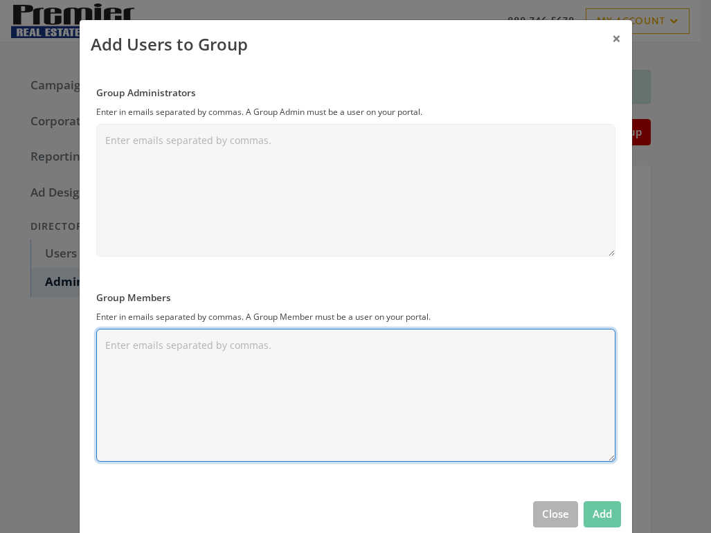
click at [279, 365] on textarea "Group Members" at bounding box center [355, 395] width 519 height 133
paste textarea "1649326"
click at [122, 345] on textarea "1649326" at bounding box center [355, 395] width 519 height 133
paste textarea "[PERSON_NAME][EMAIL_ADDRESS][DOMAIN_NAME]"
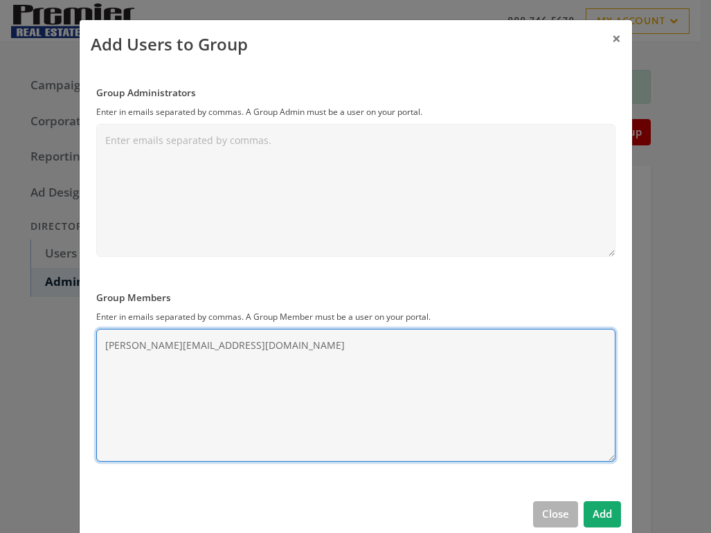
type textarea "[PERSON_NAME][EMAIL_ADDRESS][DOMAIN_NAME]"
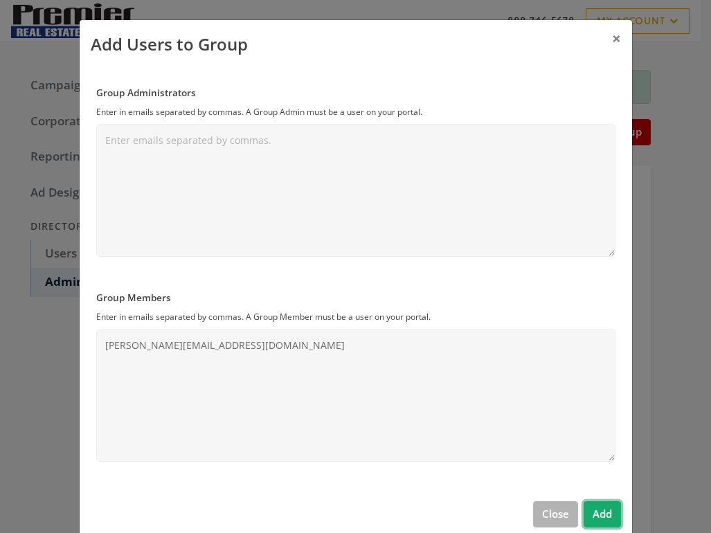
click at [593, 509] on button "Add" at bounding box center [601, 514] width 37 height 26
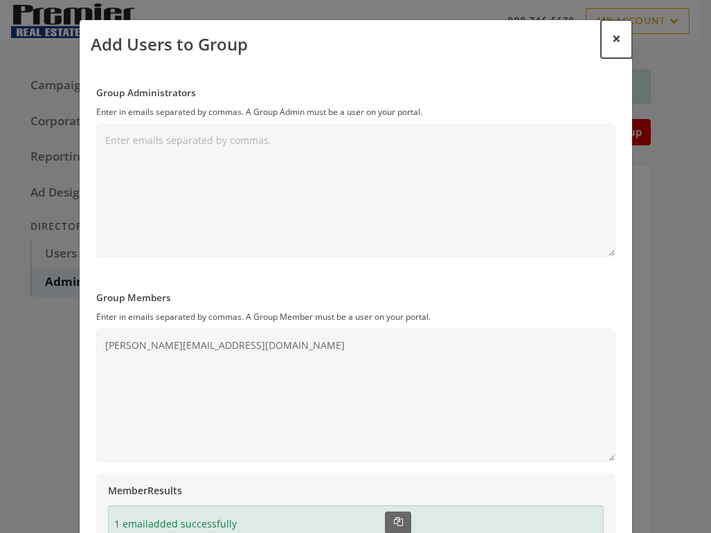
click at [615, 38] on button "×" at bounding box center [616, 39] width 31 height 38
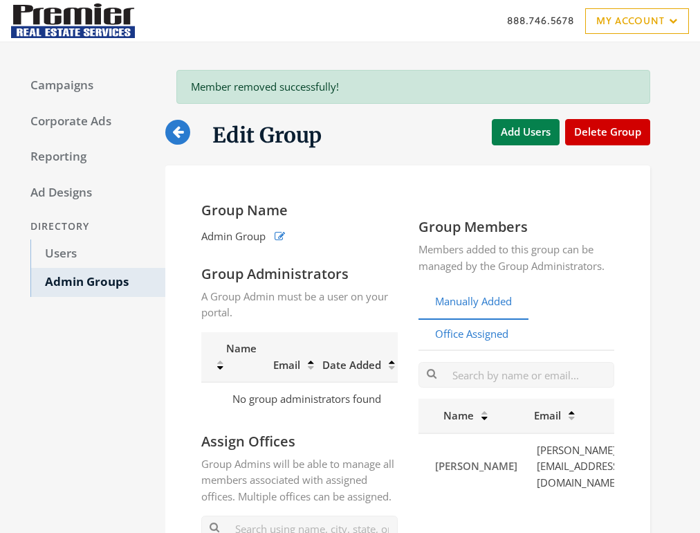
click at [484, 343] on link "Office Assigned" at bounding box center [472, 335] width 107 height 34
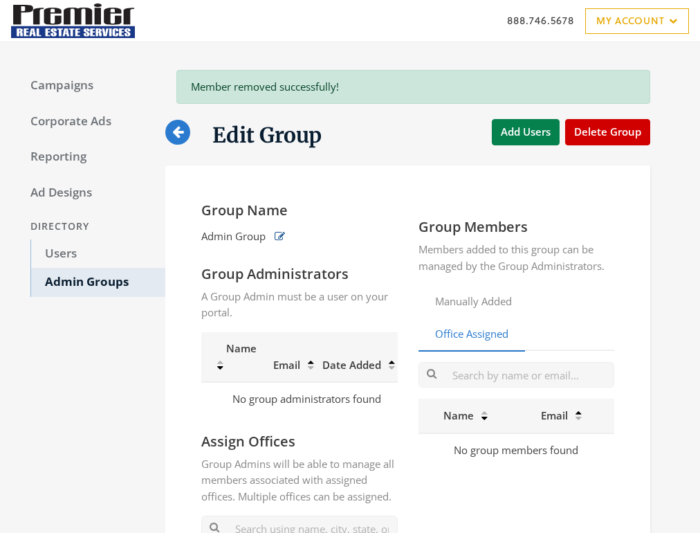
click at [283, 236] on icon "button" at bounding box center [280, 236] width 10 height 10
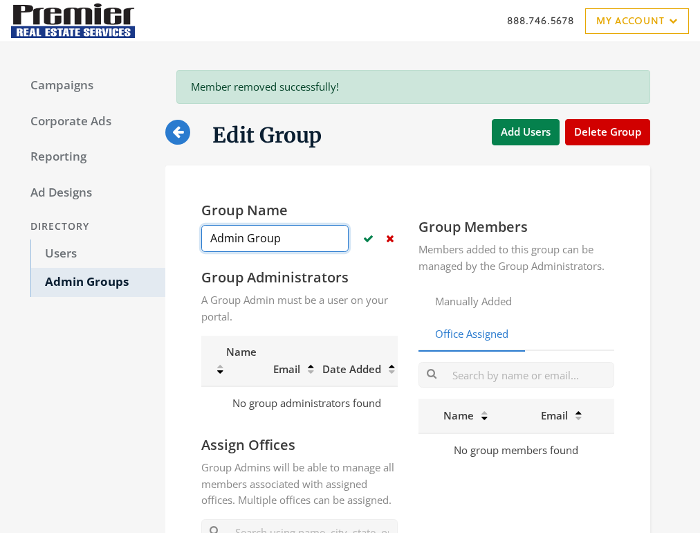
drag, startPoint x: 289, startPoint y: 239, endPoint x: 192, endPoint y: 243, distance: 97.0
click at [201, 243] on input "Admin Group" at bounding box center [274, 238] width 147 height 27
type input "Update Test"
click at [367, 237] on icon "button" at bounding box center [368, 238] width 10 height 10
